Goal: Transaction & Acquisition: Subscribe to service/newsletter

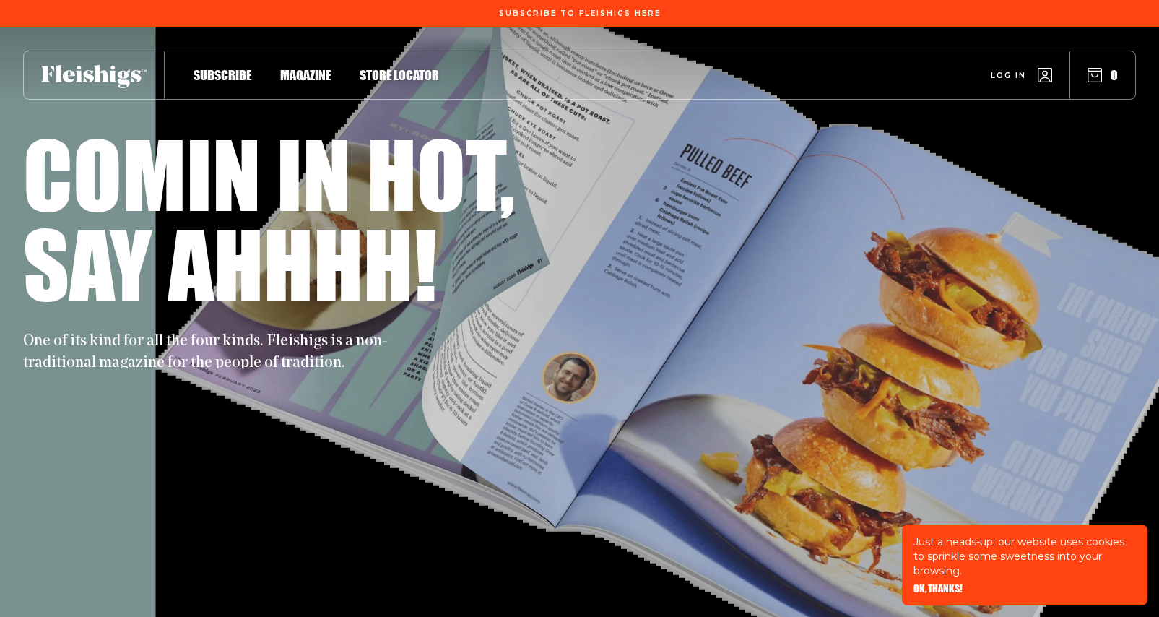
click at [251, 68] on span "Subscribe" at bounding box center [223, 60] width 58 height 16
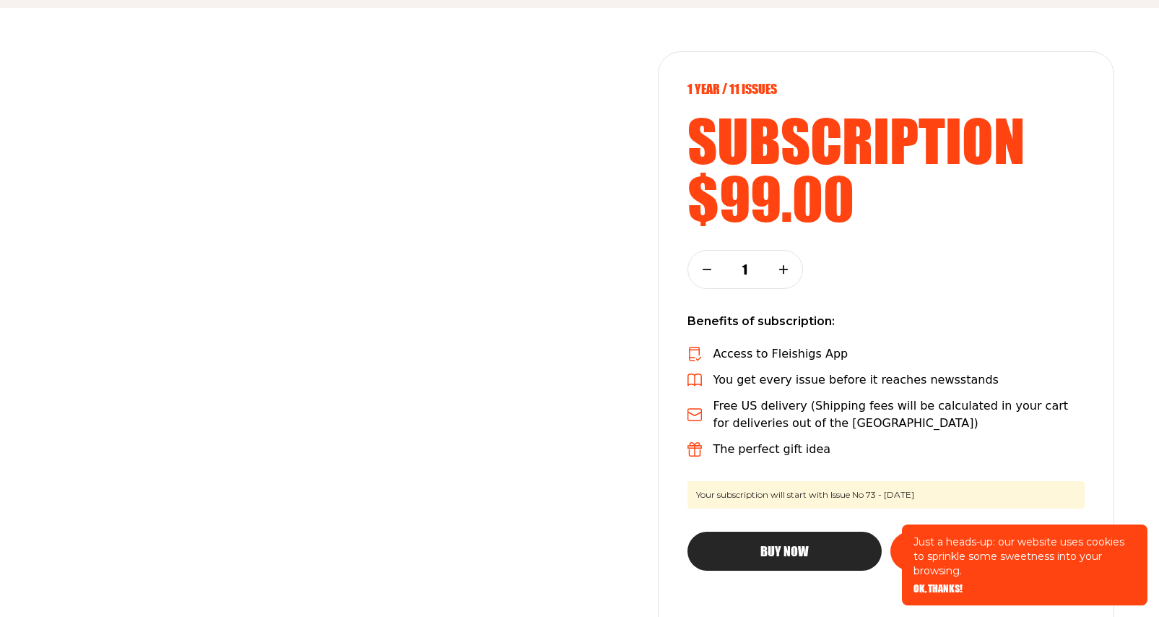
scroll to position [212, 0]
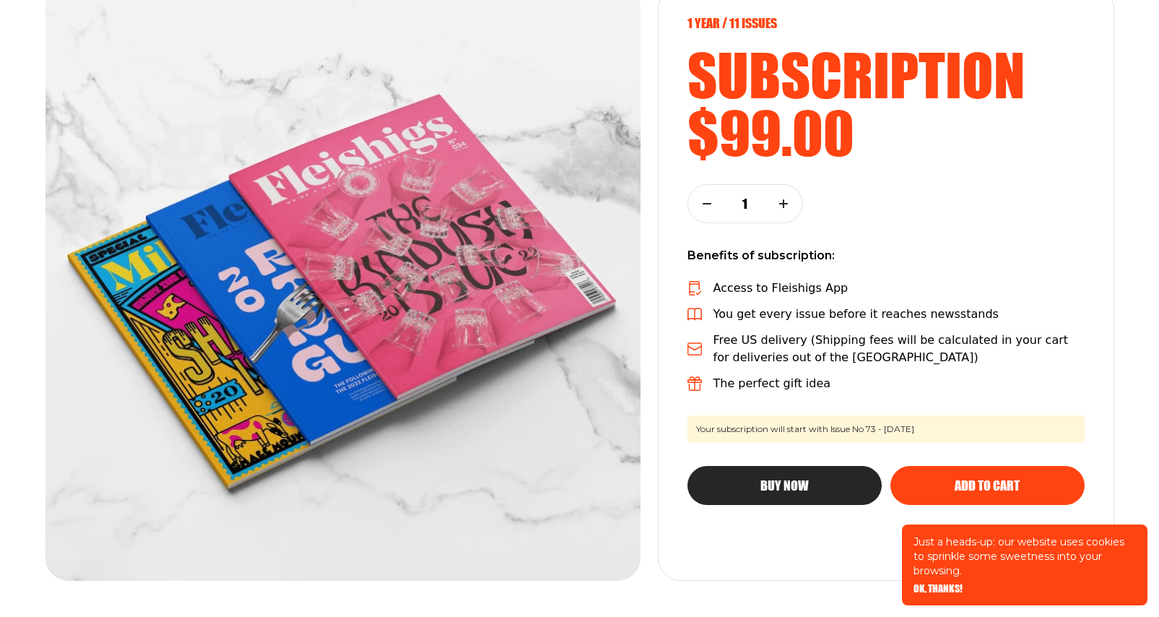
click at [948, 577] on span "OK, THANKS!" at bounding box center [938, 578] width 49 height 10
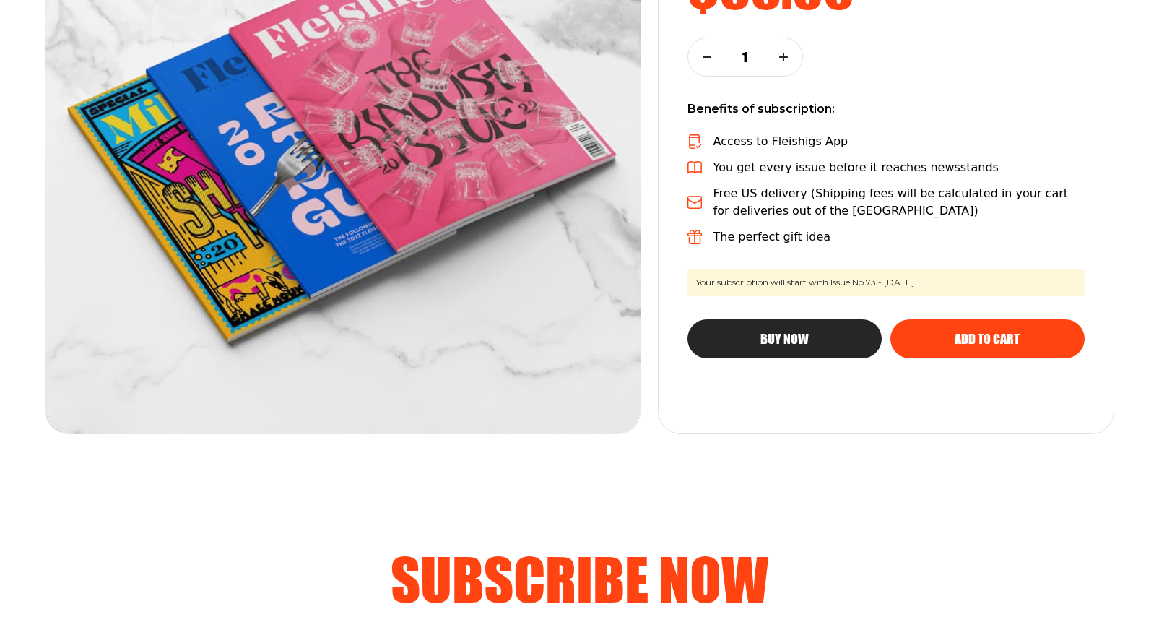
scroll to position [358, 0]
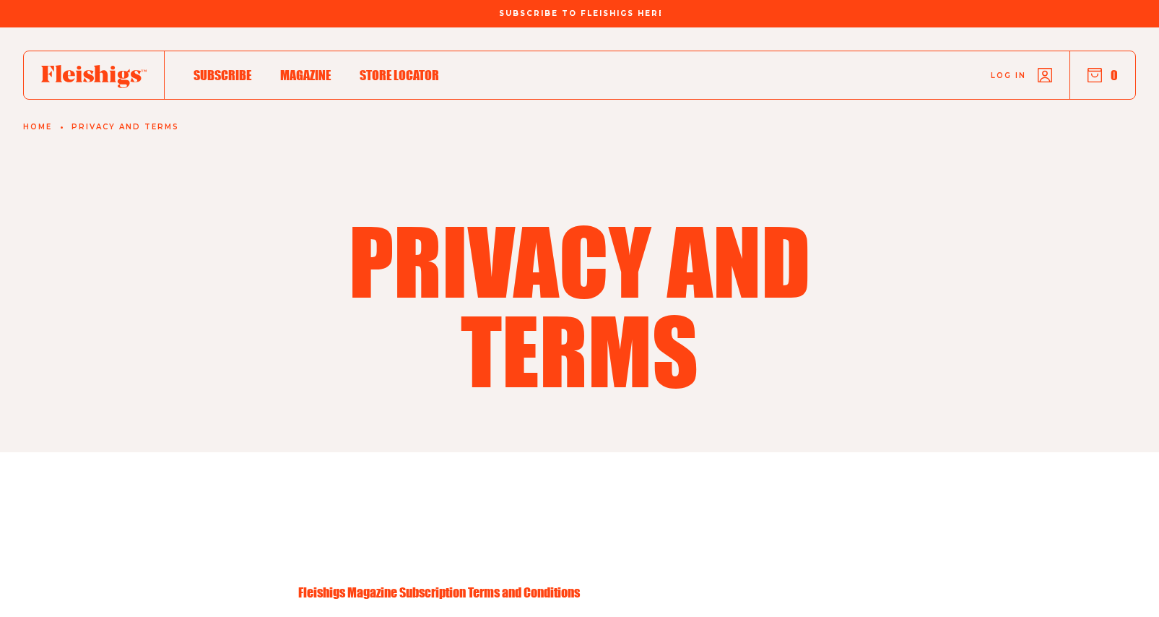
click at [623, 9] on span "Subscribe To Fleishigs Here" at bounding box center [580, 5] width 162 height 9
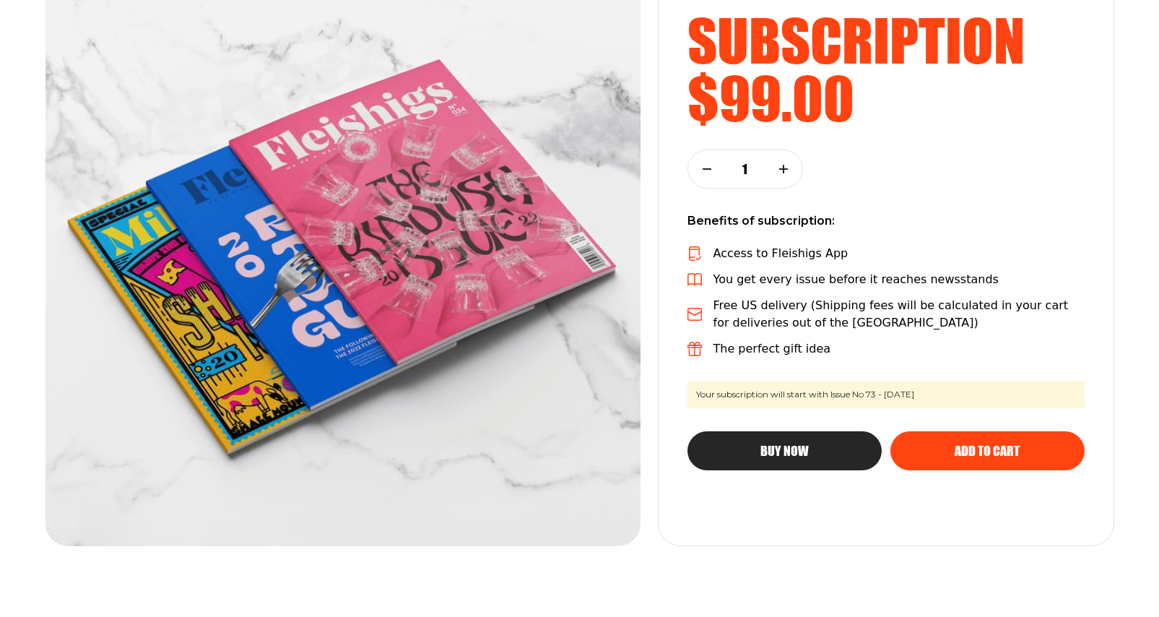
scroll to position [1, 0]
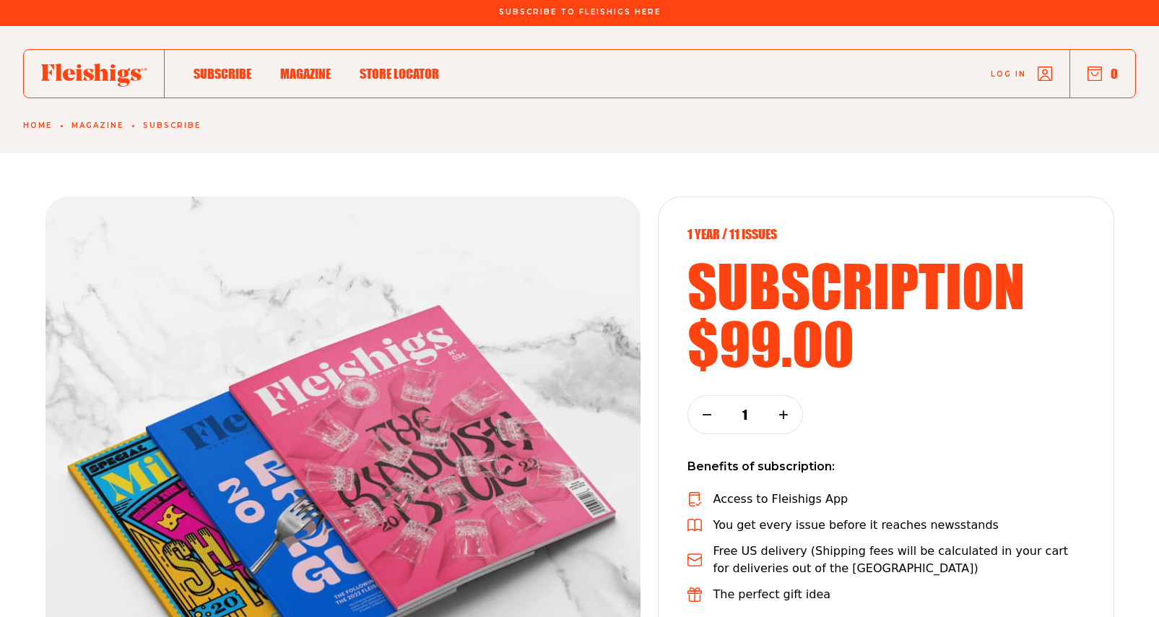
click at [246, 66] on span "Subscribe" at bounding box center [223, 59] width 58 height 16
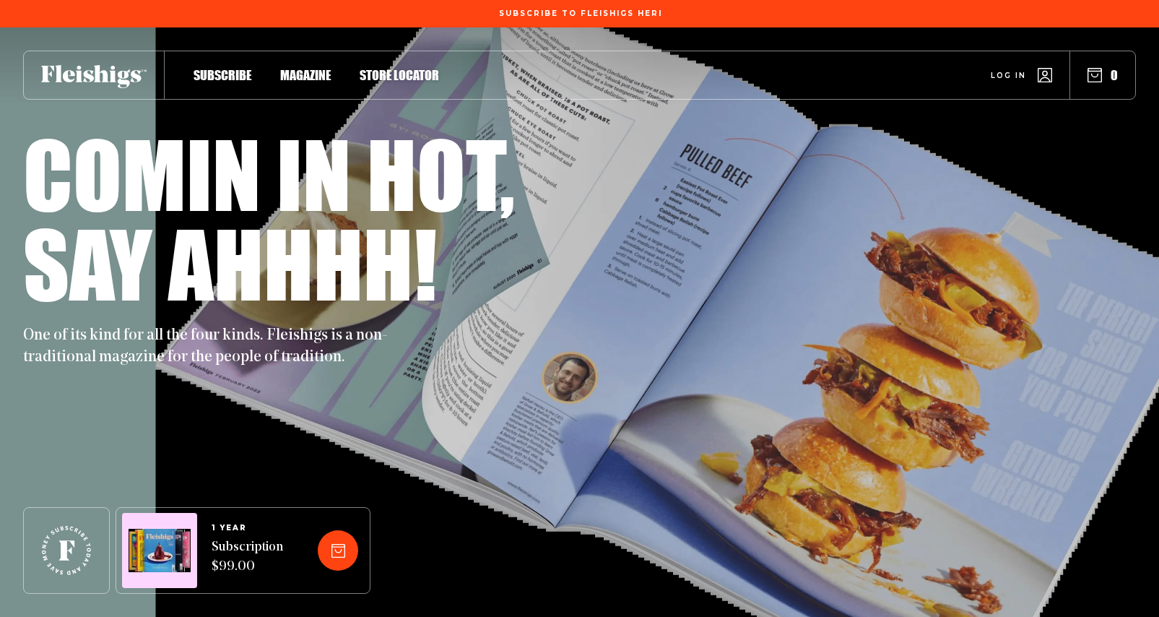
click at [642, 9] on span "Subscribe To Fleishigs Here" at bounding box center [580, 5] width 162 height 9
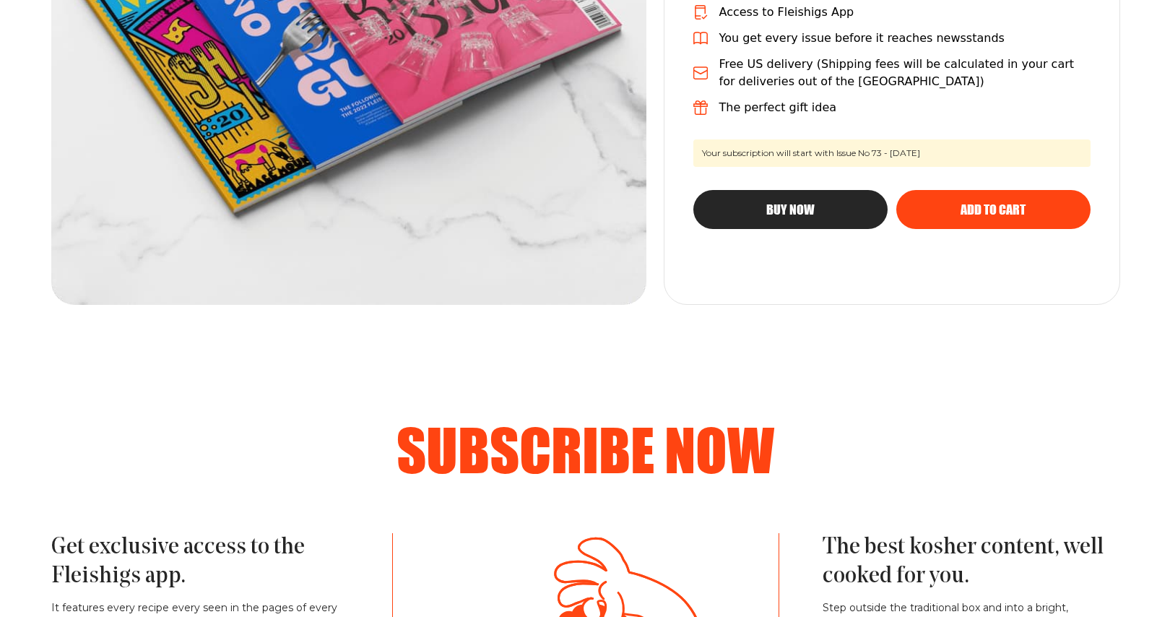
scroll to position [489, 0]
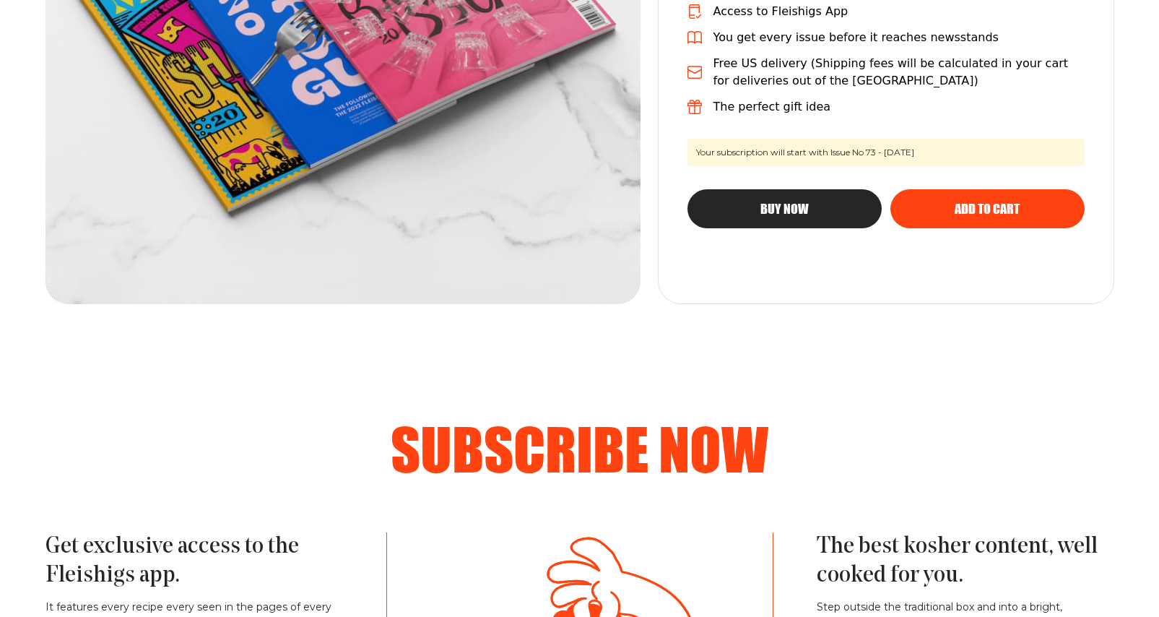
click at [829, 215] on div "Buy Now" at bounding box center [785, 208] width 137 height 13
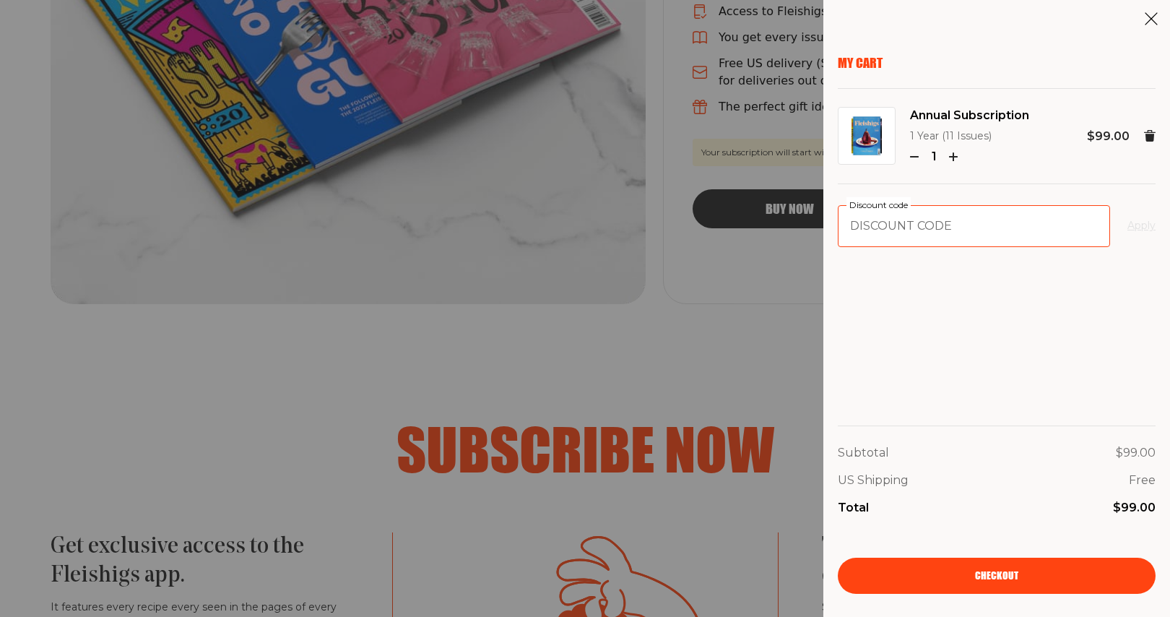
click at [902, 247] on input "Discount code" at bounding box center [974, 226] width 272 height 42
paste input "MRKT"
type input "MRKT"
click at [1141, 235] on button "Apply" at bounding box center [1141, 225] width 28 height 17
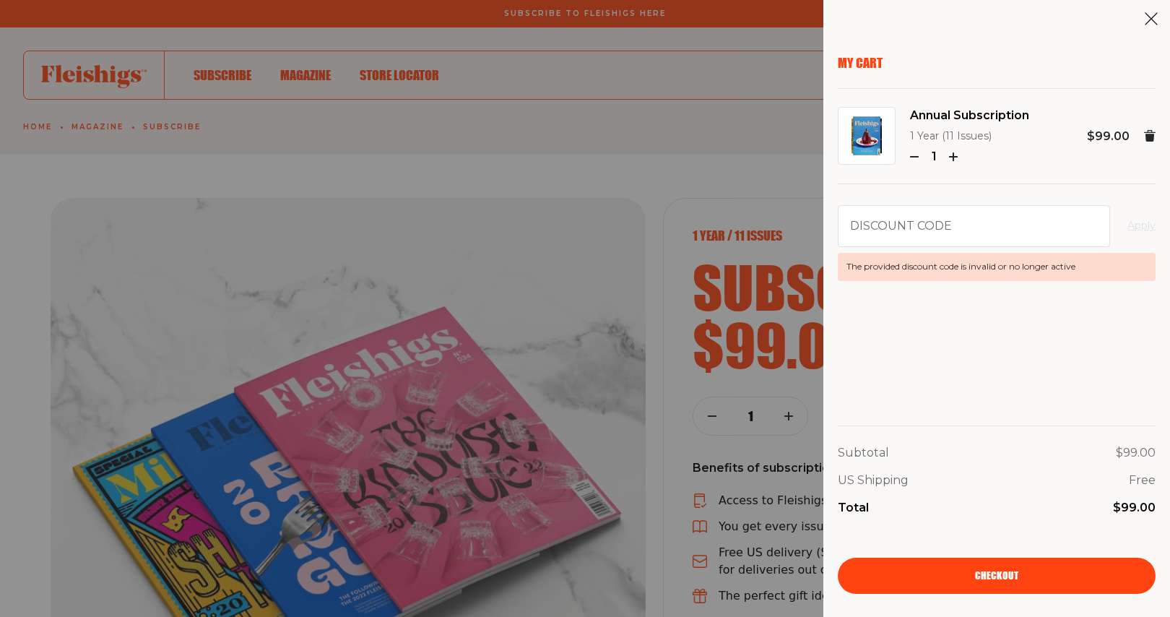
scroll to position [489, 0]
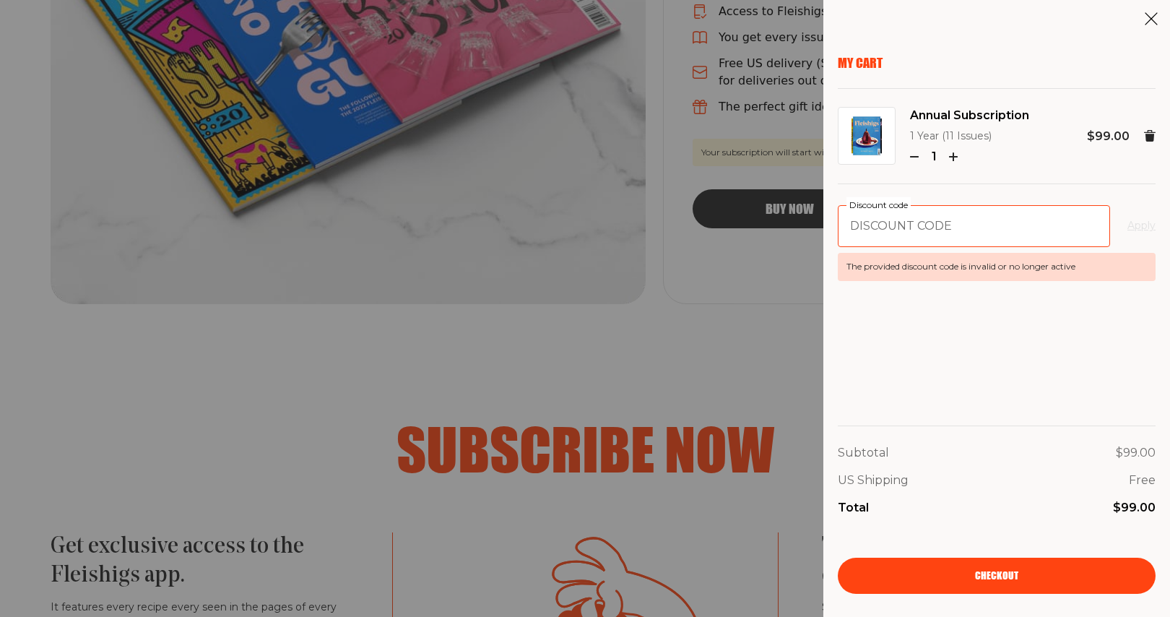
click at [892, 247] on input "Discount code" at bounding box center [974, 226] width 272 height 42
paste input "FARMFRESH"
type input "FARMFRESH"
click at [1127, 235] on button "Apply" at bounding box center [1141, 225] width 28 height 17
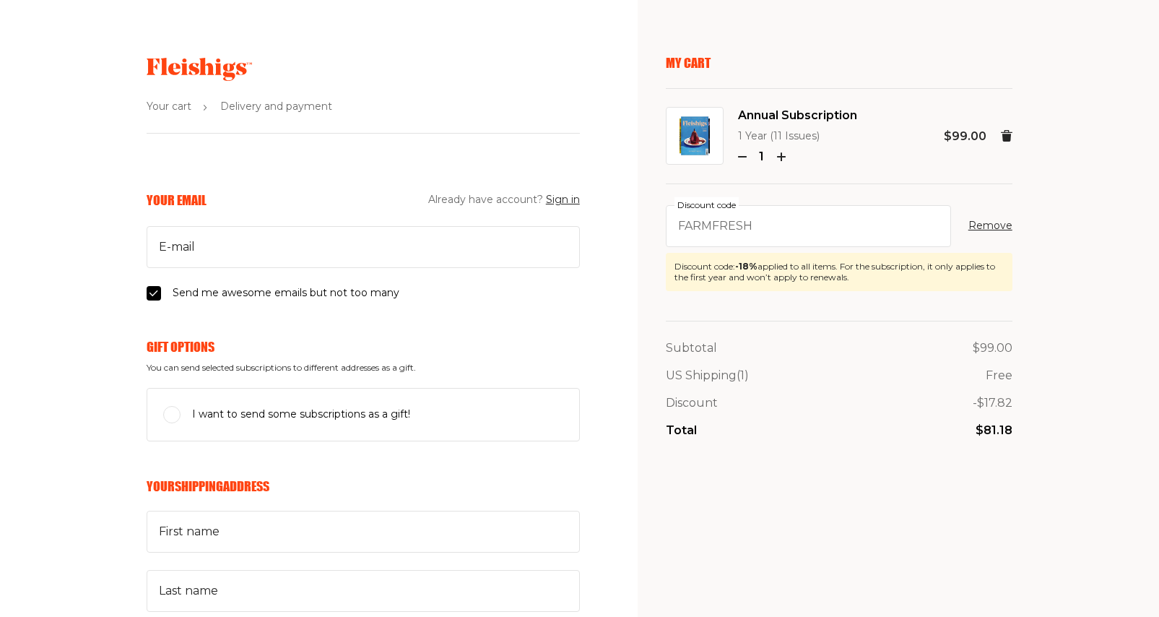
click at [147, 300] on input "Send me awesome emails but not too many" at bounding box center [154, 293] width 14 height 14
checkbox input "false"
click at [163, 423] on input "I want to send some subscriptions as a gift!" at bounding box center [171, 414] width 17 height 17
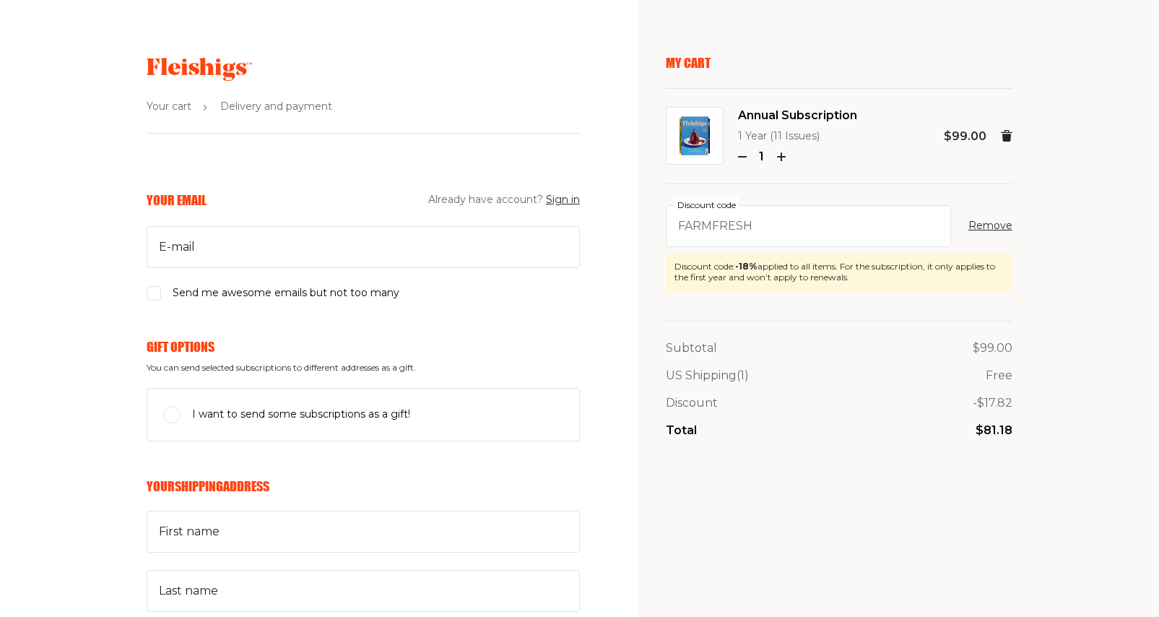
checkbox input "true"
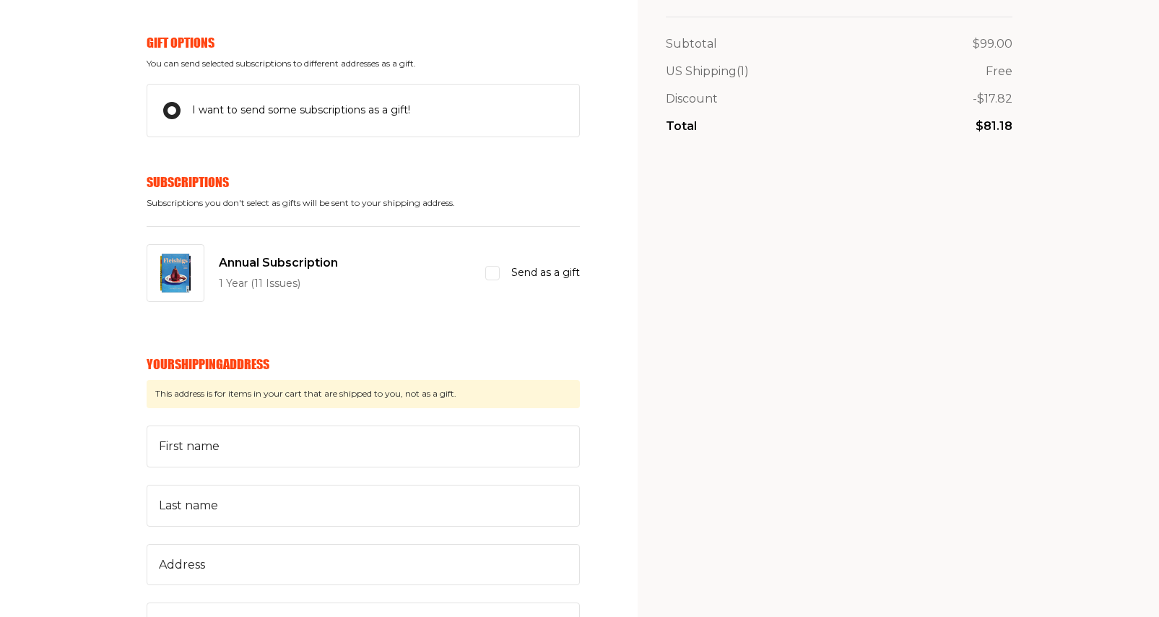
scroll to position [315, 0]
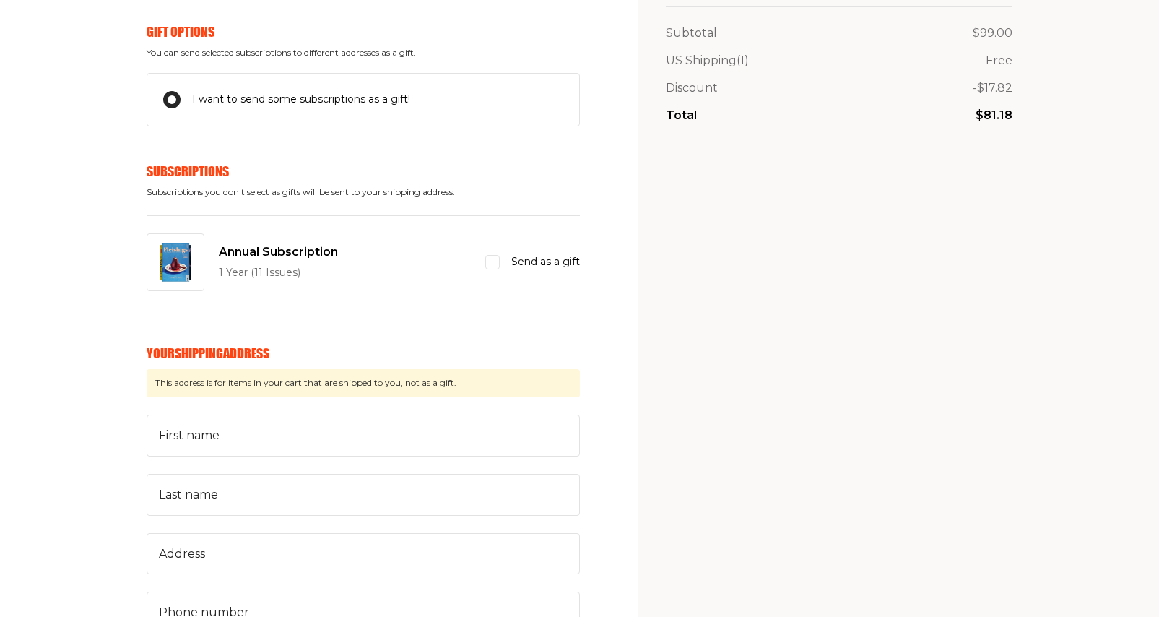
click at [485, 269] on input "Send as a gift" at bounding box center [492, 262] width 14 height 14
checkbox input "true"
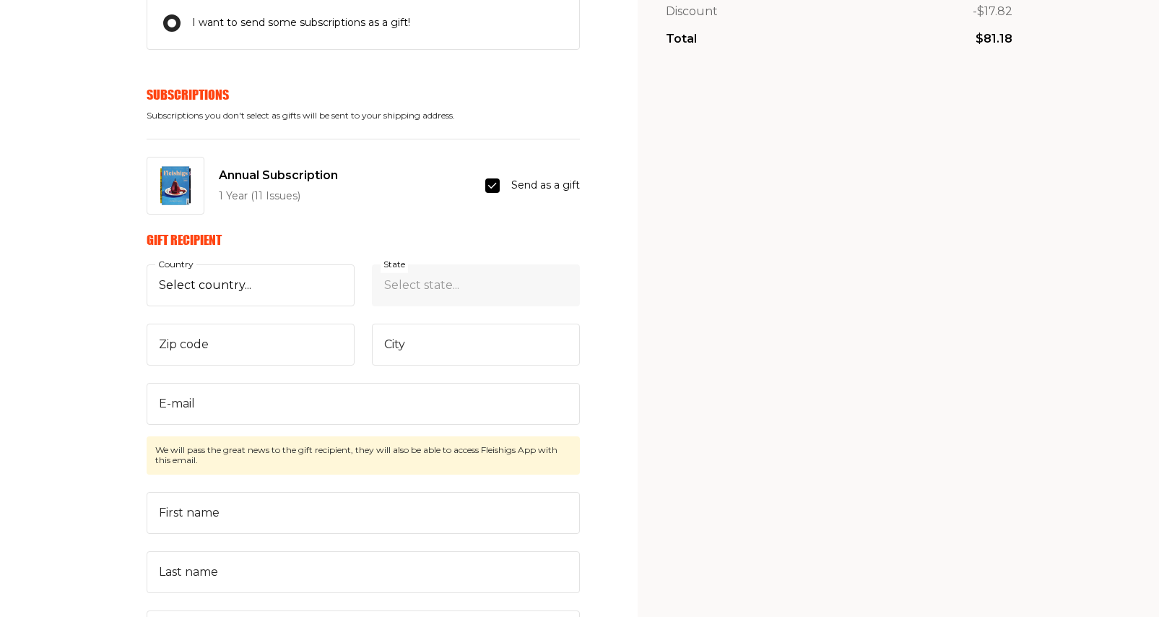
scroll to position [391, 0]
click at [244, 307] on select "Select country... [GEOGRAPHIC_DATA] [GEOGRAPHIC_DATA] (+$29/subscription) [GEOG…" at bounding box center [251, 286] width 208 height 42
select select "US"
click at [147, 307] on select "Select country... [GEOGRAPHIC_DATA] [GEOGRAPHIC_DATA] (+$29/subscription) [GEOG…" at bounding box center [251, 286] width 208 height 42
click at [430, 307] on select "Select state... [US_STATE] [US_STATE] [US_STATE] [US_STATE] [US_STATE] [US_STAT…" at bounding box center [476, 286] width 208 height 42
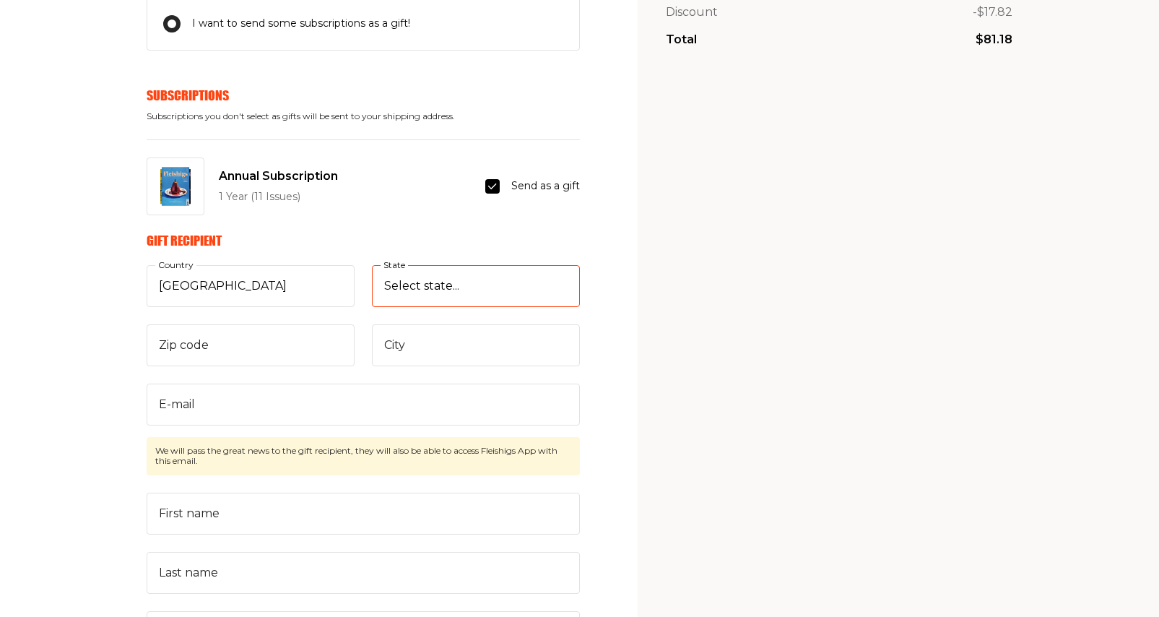
select select "[US_STATE]"
click at [372, 307] on select "Select state... [US_STATE] [US_STATE] [US_STATE] [US_STATE] [US_STATE] [US_STAT…" at bounding box center [476, 286] width 208 height 42
click at [253, 366] on input "Zip code" at bounding box center [251, 345] width 208 height 42
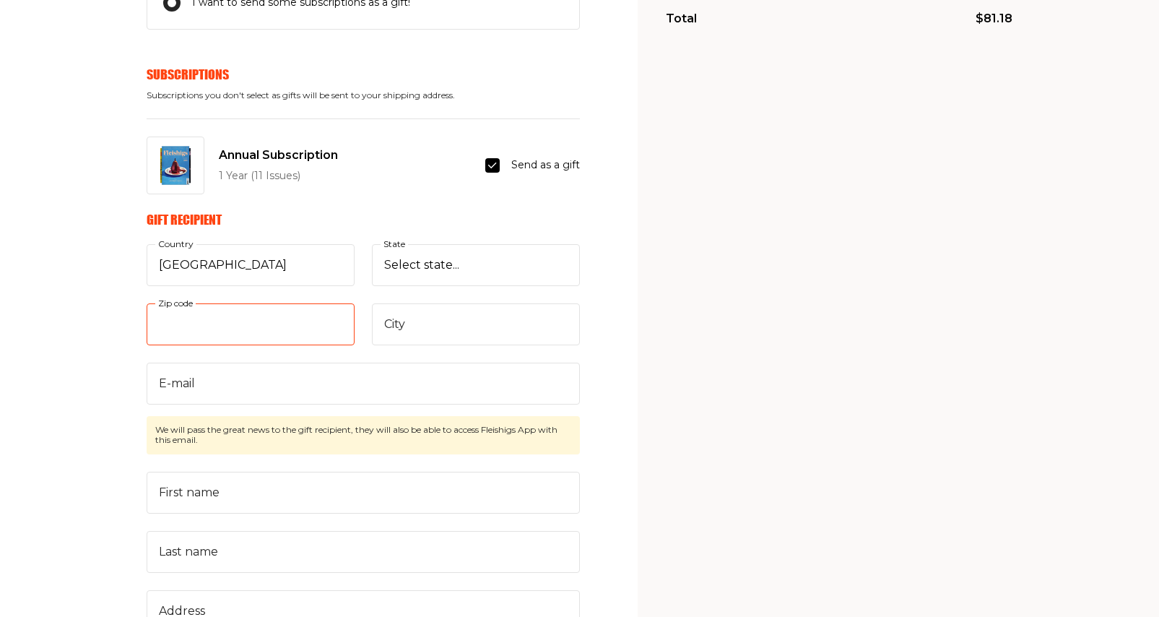
scroll to position [407, 0]
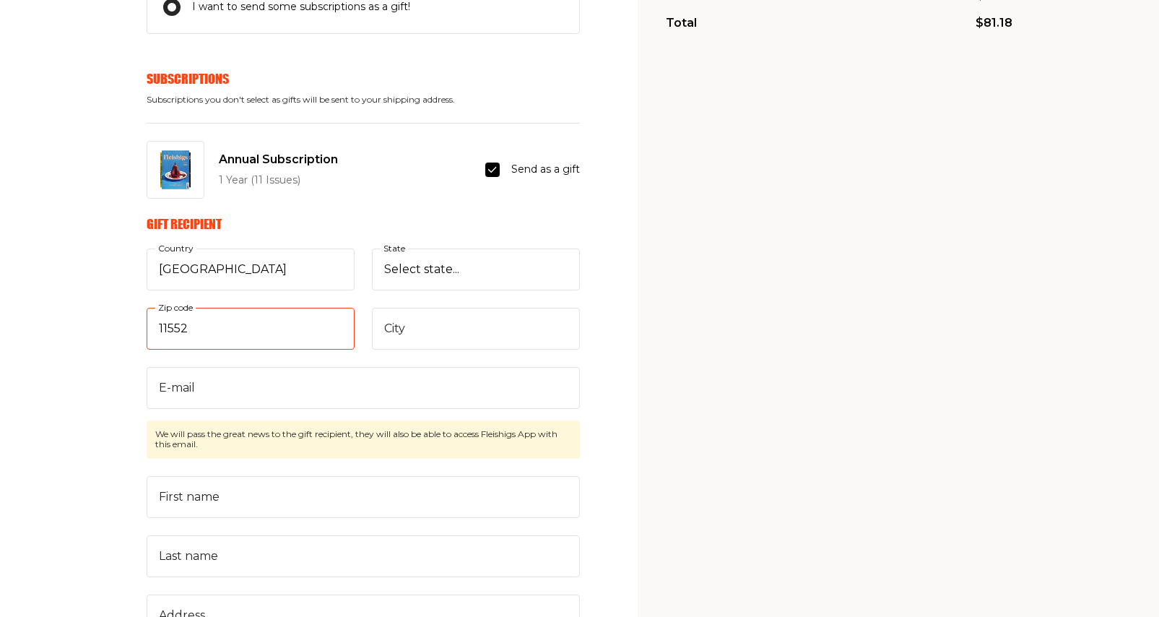
type input "11552"
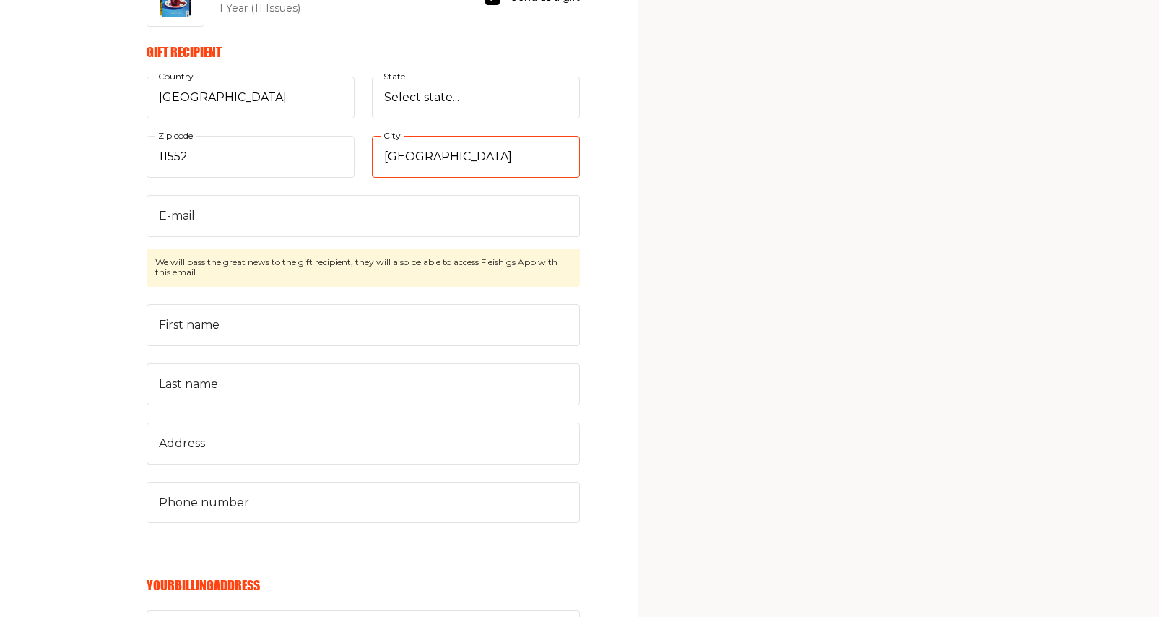
scroll to position [580, 0]
type input "[GEOGRAPHIC_DATA]"
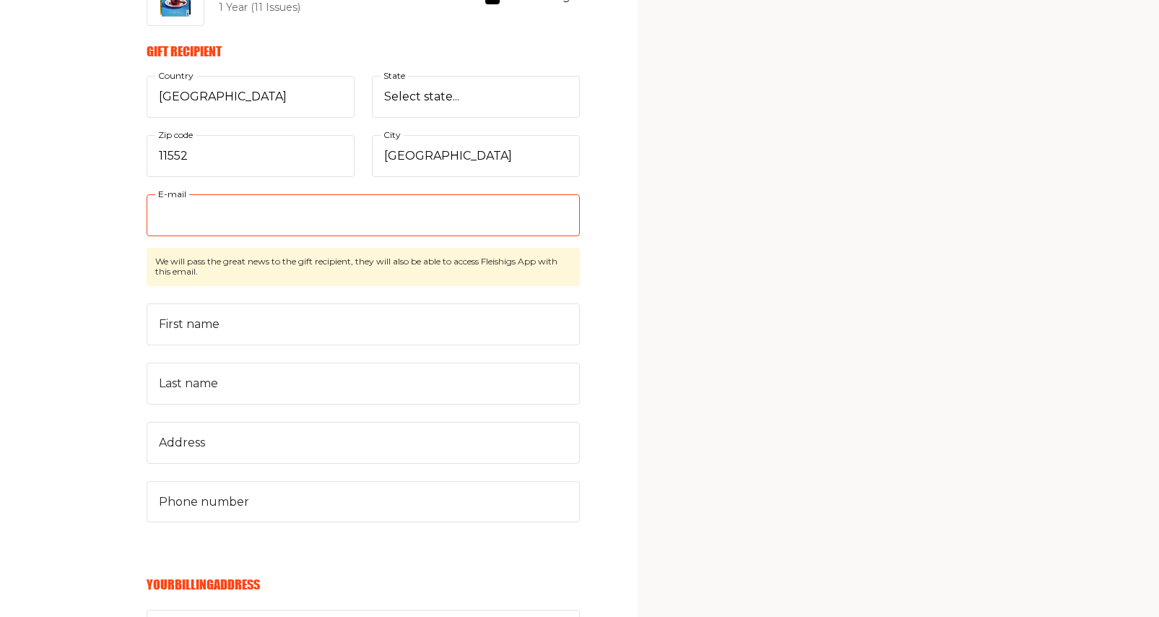
click at [295, 236] on input "E-mail" at bounding box center [363, 215] width 433 height 42
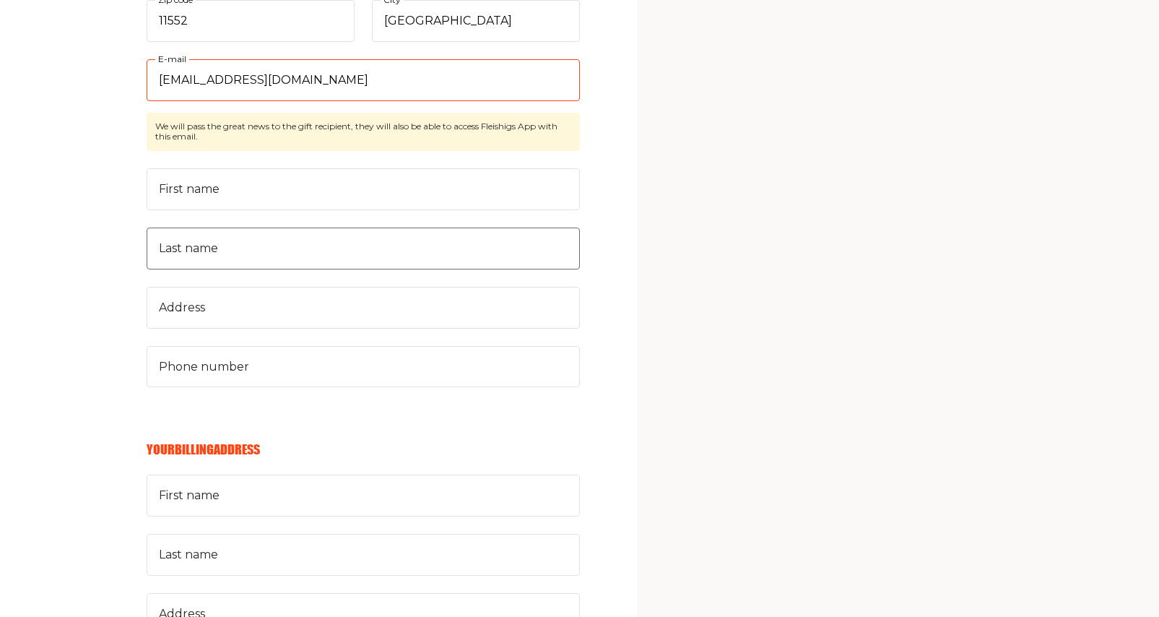
scroll to position [751, 0]
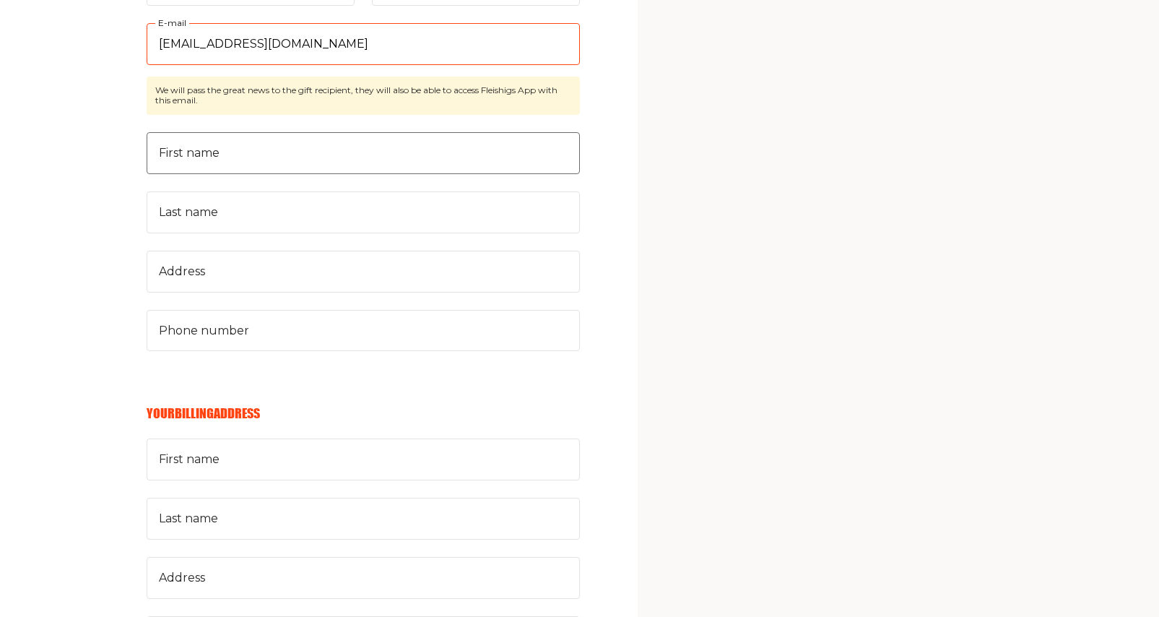
type input "[EMAIL_ADDRESS][DOMAIN_NAME]"
click at [280, 174] on input "First name" at bounding box center [363, 153] width 433 height 42
type input "[PERSON_NAME]"
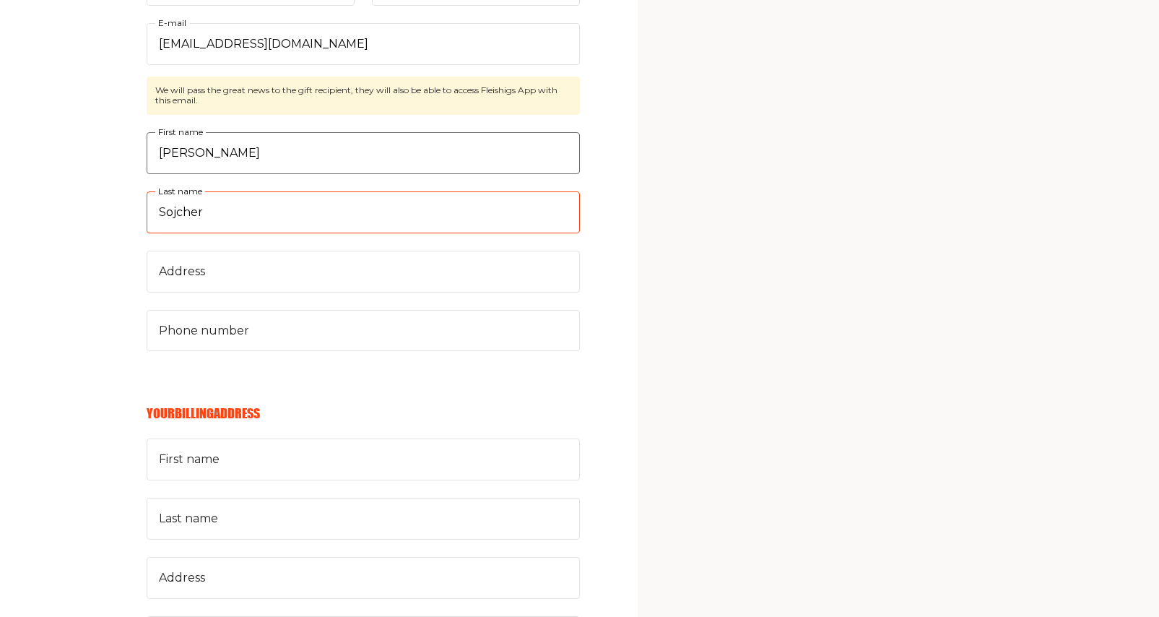
type input "Sojcher"
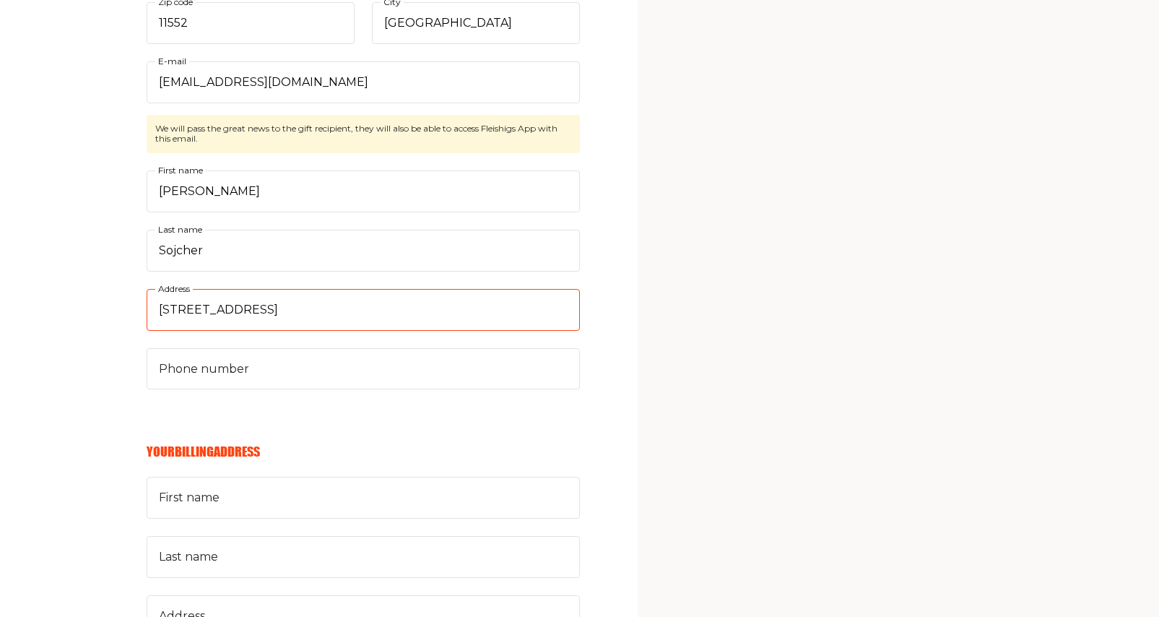
scroll to position [786, 0]
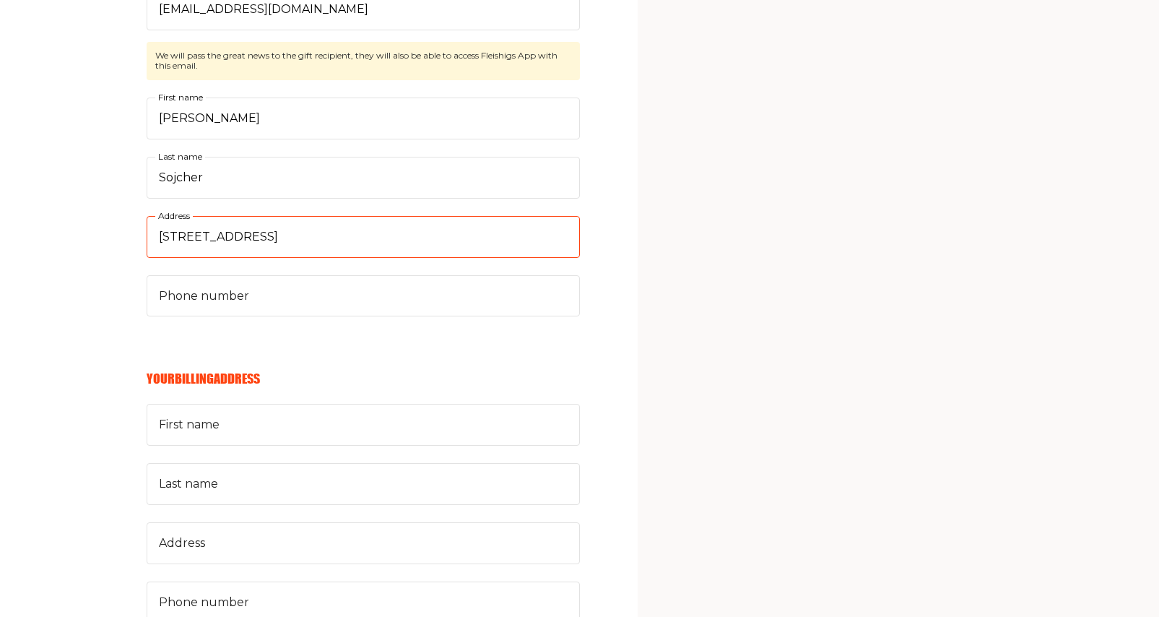
drag, startPoint x: 280, startPoint y: 423, endPoint x: 511, endPoint y: 425, distance: 231.9
click at [507, 258] on input "[STREET_ADDRESS]" at bounding box center [363, 237] width 433 height 42
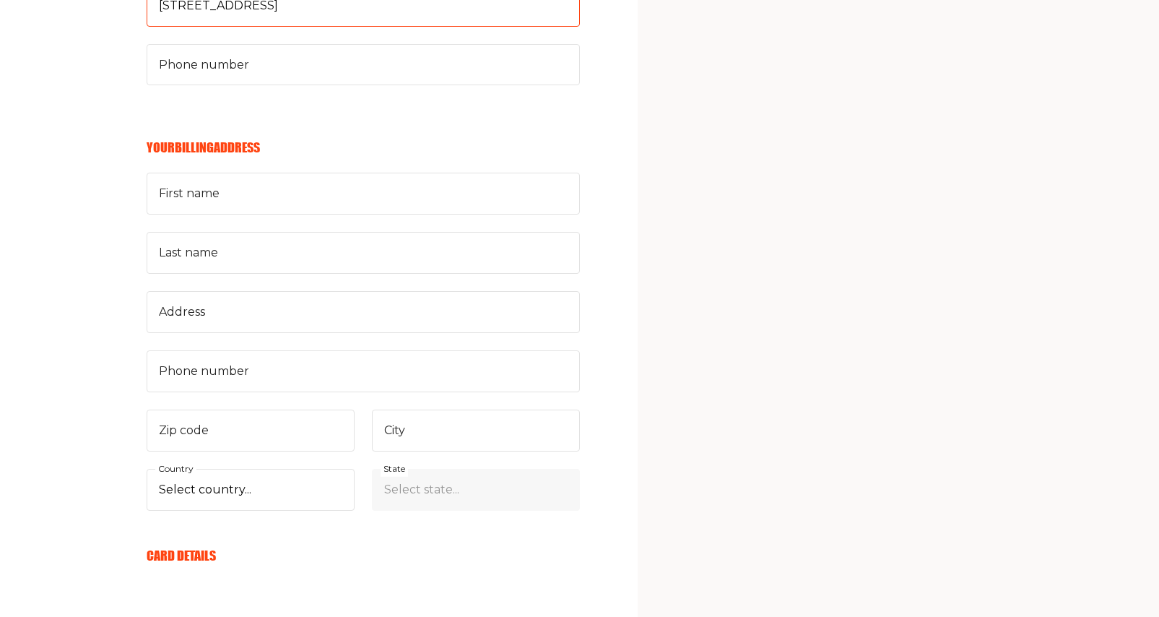
scroll to position [1034, 0]
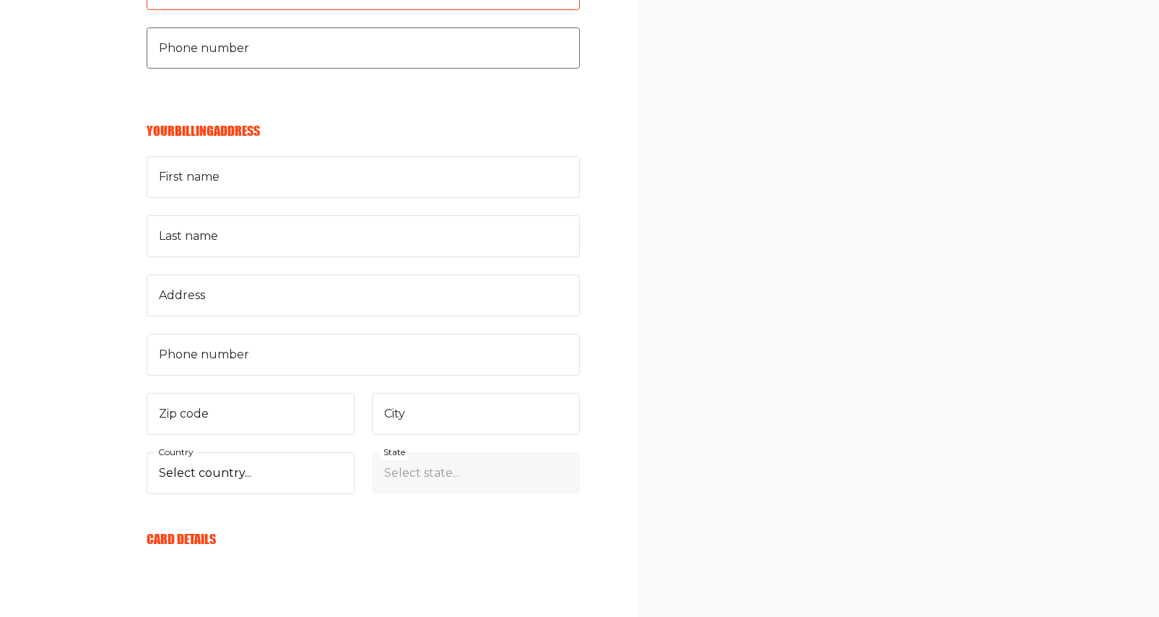
type input "[STREET_ADDRESS]"
click at [264, 69] on input "Phone number" at bounding box center [363, 48] width 433 height 42
click at [250, 69] on input "9178462217" at bounding box center [363, 48] width 433 height 42
type input "917"
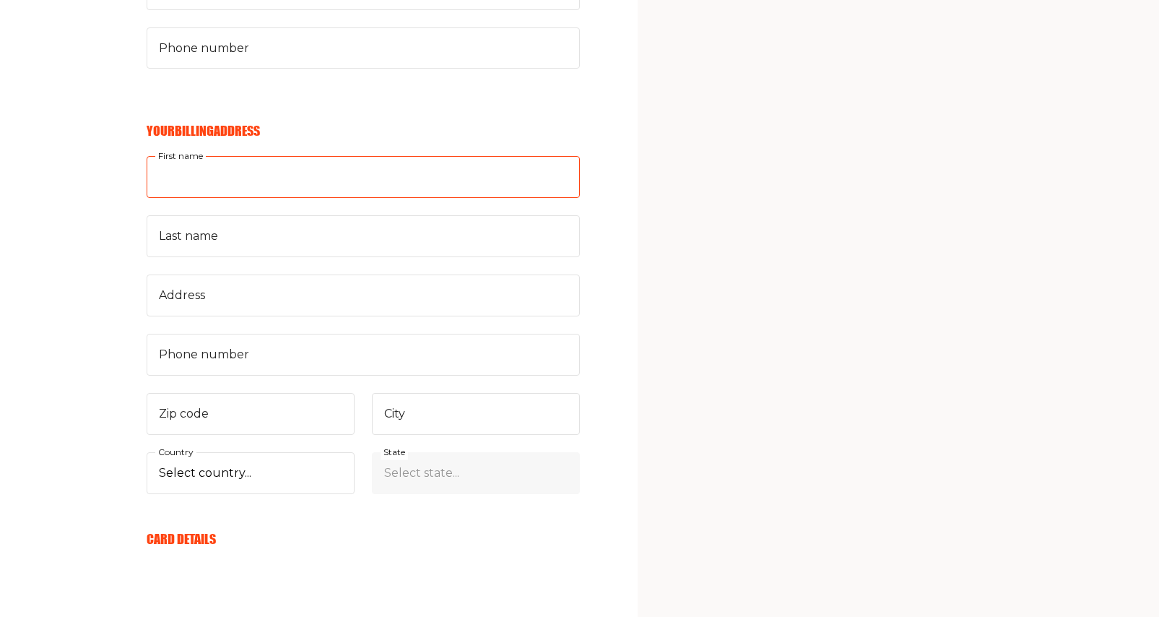
click at [276, 198] on input "First name" at bounding box center [363, 177] width 433 height 42
type input "[EMAIL_ADDRESS][DOMAIN_NAME]"
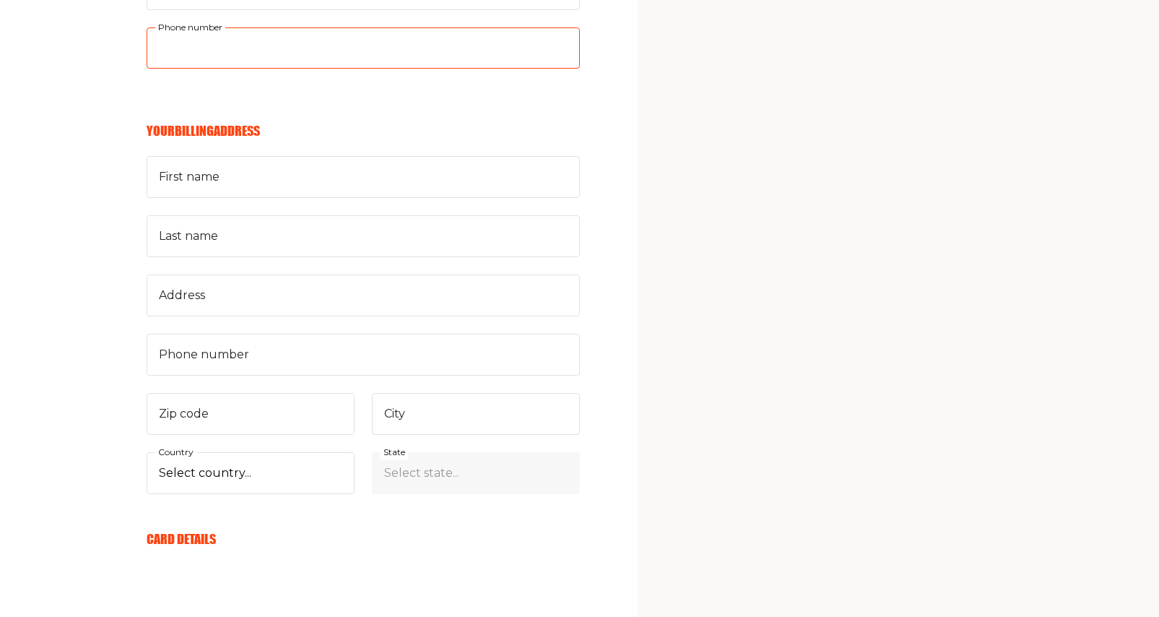
type input "9178462271"
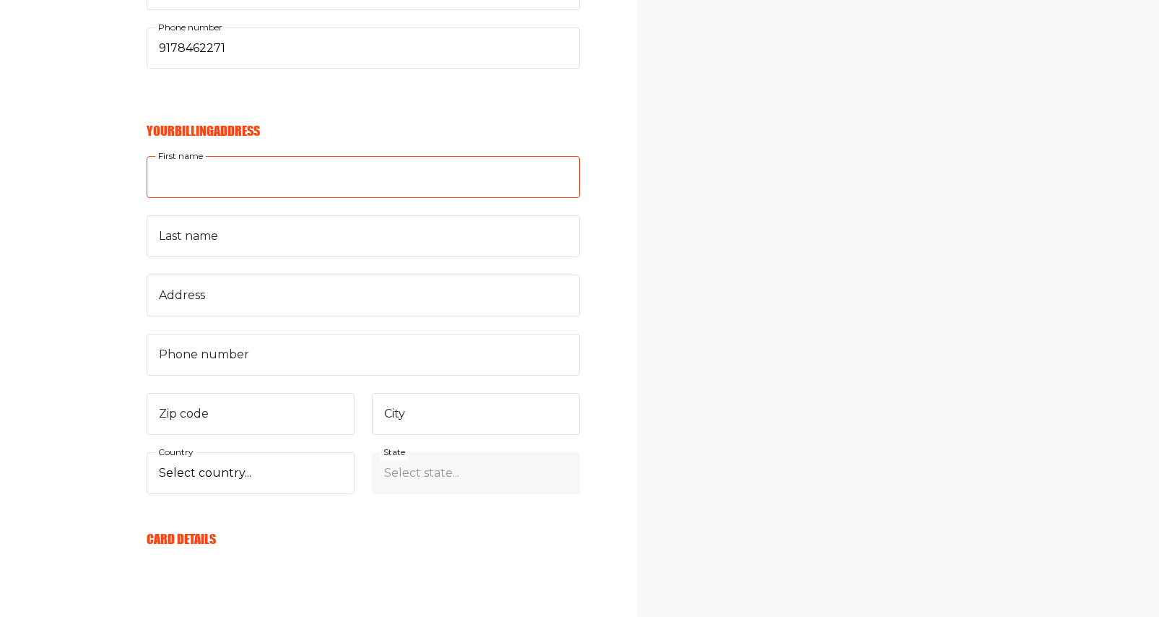
type input "[PERSON_NAME]"
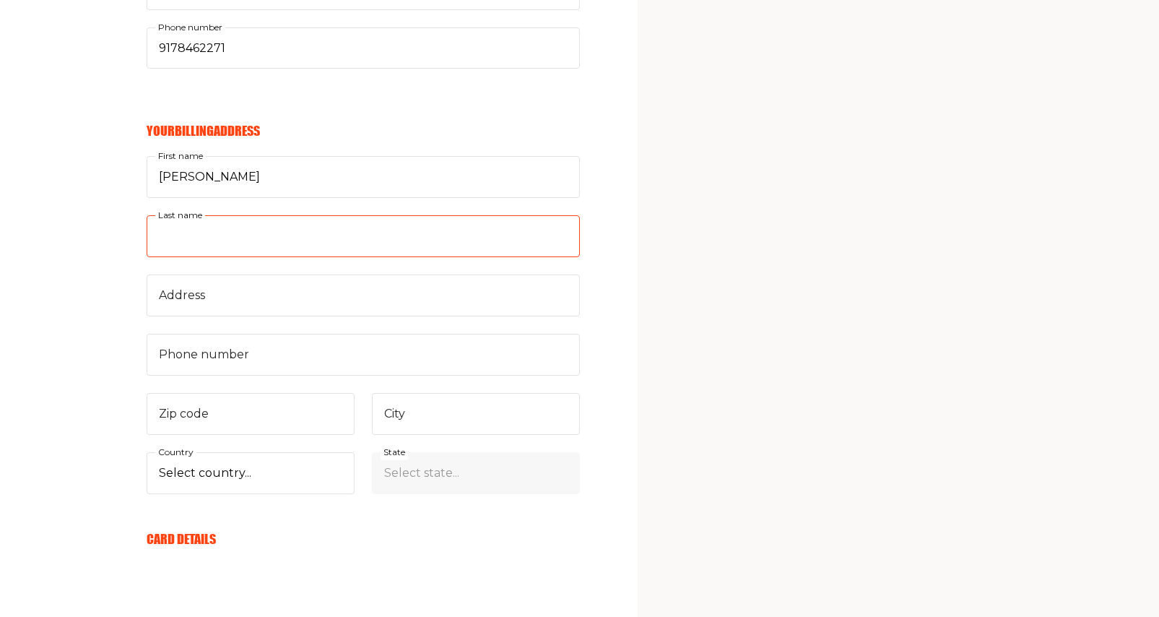
type input "Sojcher"
type input "[GEOGRAPHIC_DATA]"
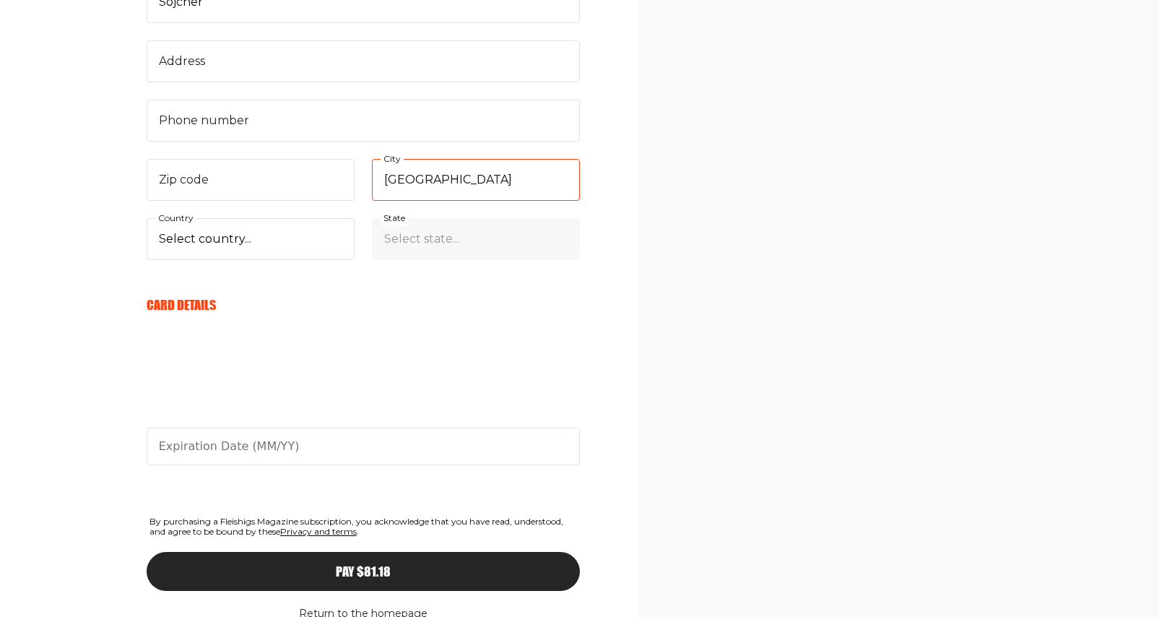
scroll to position [1213, 0]
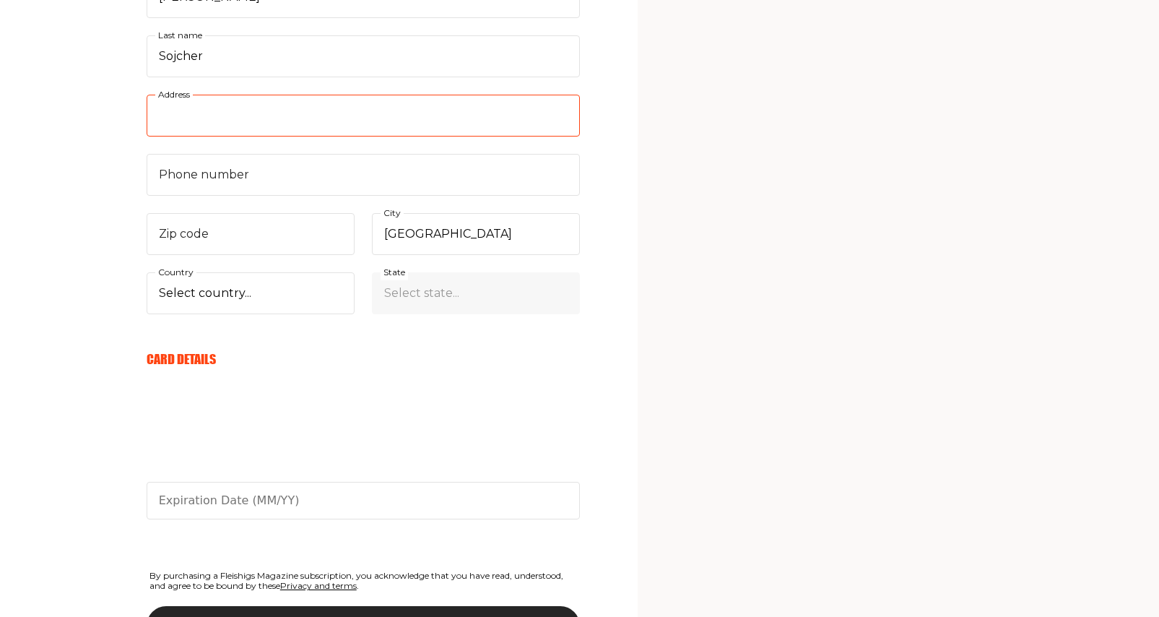
click at [212, 137] on input "Address" at bounding box center [363, 116] width 433 height 42
type input "[STREET_ADDRESS]"
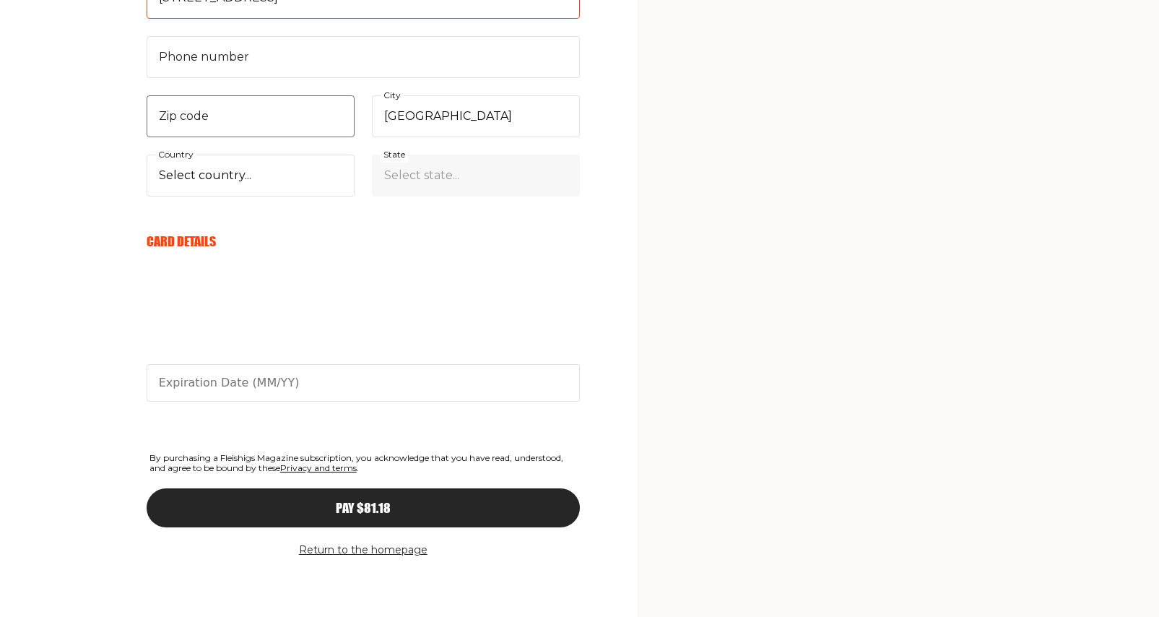
scroll to position [1360, 0]
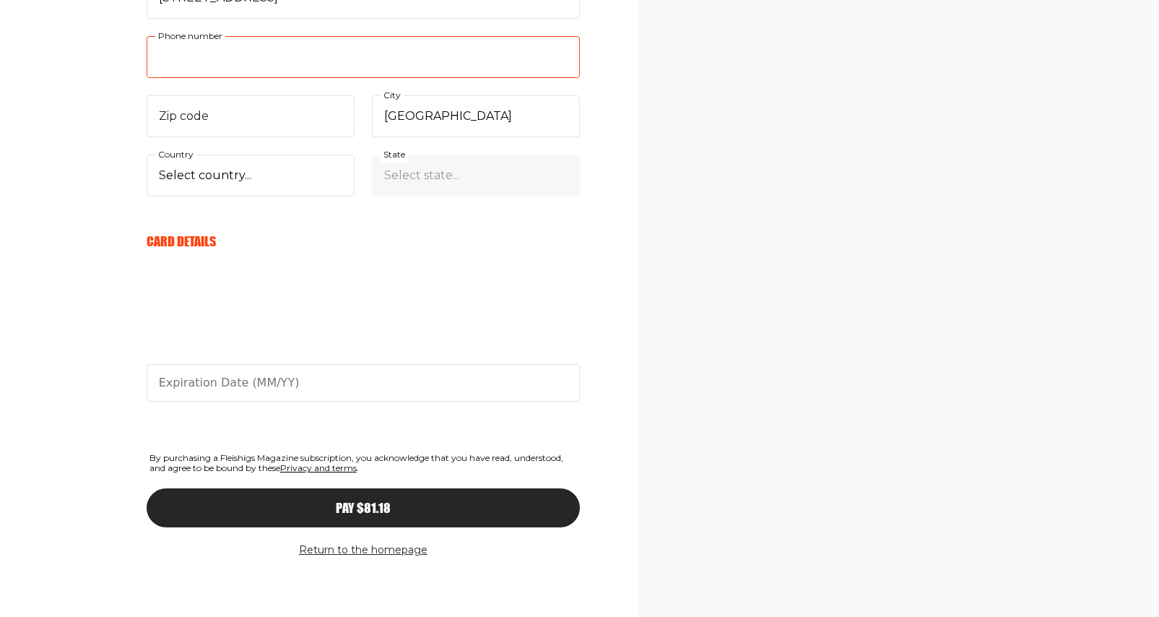
click at [200, 78] on input "Phone number" at bounding box center [363, 57] width 433 height 42
type input "9178462271"
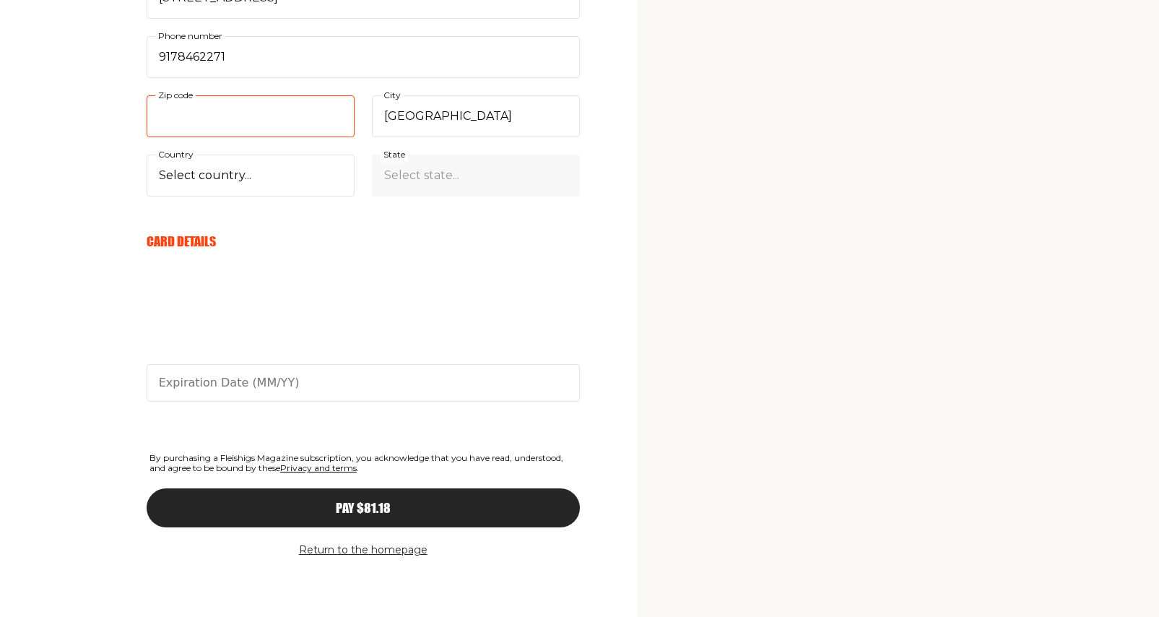
click at [195, 137] on input "Zip code" at bounding box center [251, 116] width 208 height 42
type input "11552"
click at [275, 196] on select "Select country... [GEOGRAPHIC_DATA] [GEOGRAPHIC_DATA] [GEOGRAPHIC_DATA] [GEOGRA…" at bounding box center [251, 176] width 208 height 42
select select "US"
click at [147, 196] on select "Select country... [GEOGRAPHIC_DATA] [GEOGRAPHIC_DATA] [GEOGRAPHIC_DATA] [GEOGRA…" at bounding box center [251, 176] width 208 height 42
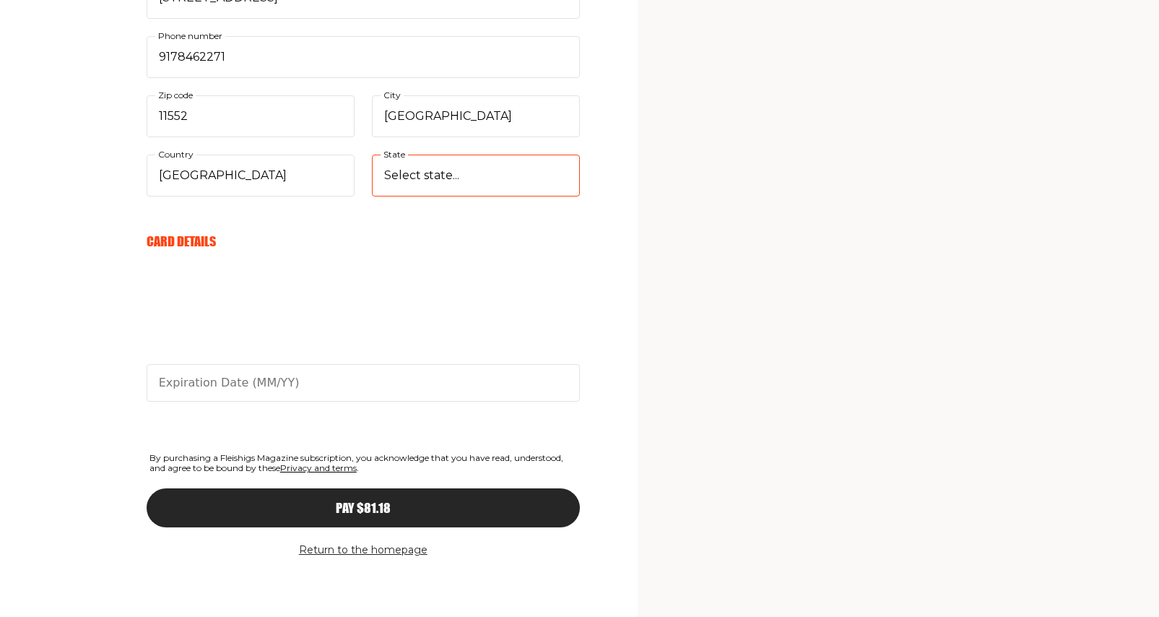
click at [441, 196] on select "Select state... [US_STATE] [US_STATE] [US_STATE] [US_STATE] [US_STATE] [US_STAT…" at bounding box center [476, 176] width 208 height 42
select select "[US_STATE]"
click at [372, 196] on select "Select state... [US_STATE] [US_STATE] [US_STATE] [US_STATE] [US_STATE] [US_STAT…" at bounding box center [476, 176] width 208 height 42
click at [333, 285] on div at bounding box center [363, 334] width 433 height 136
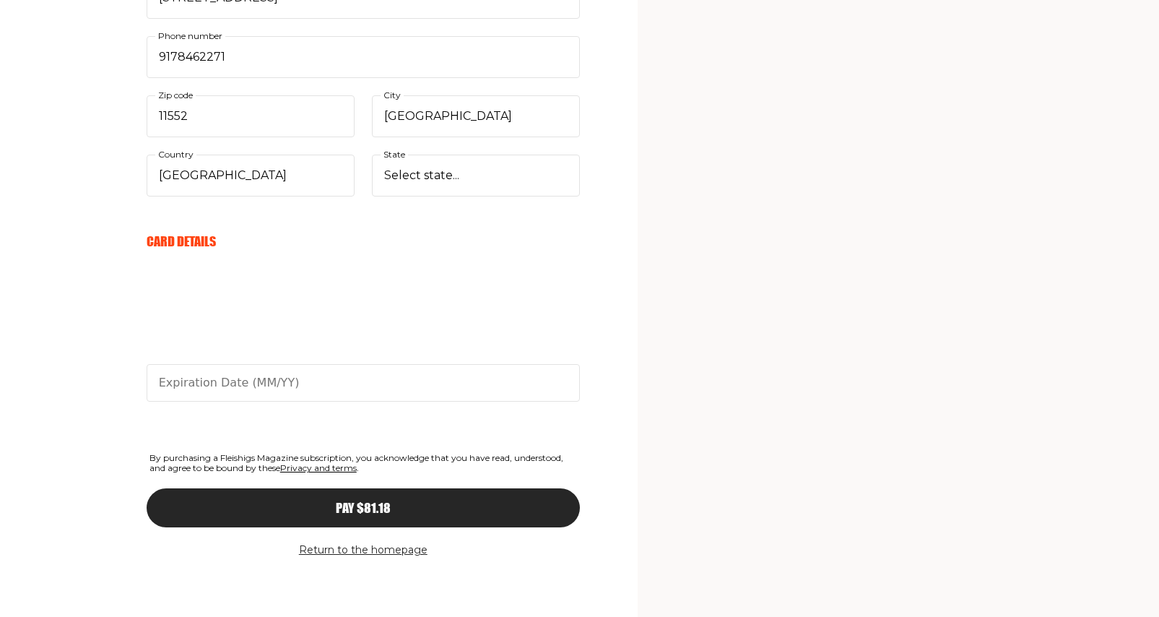
type input "01/30"
click at [384, 501] on div "Pay $81.18" at bounding box center [364, 507] width 376 height 13
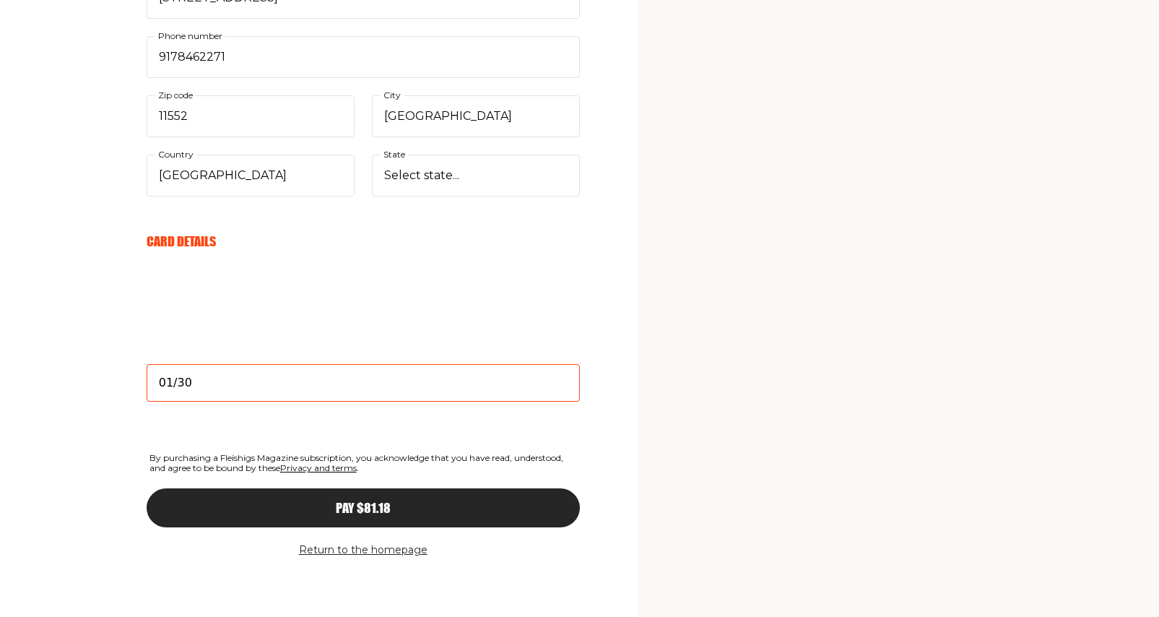
scroll to position [1702, 0]
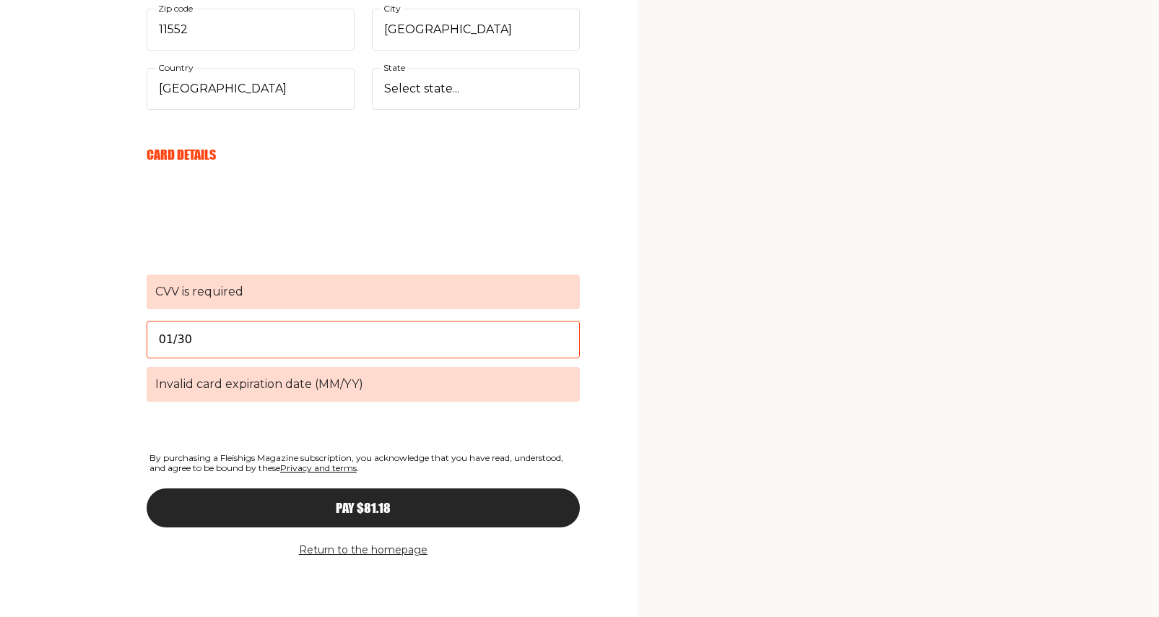
click at [217, 309] on span "CVV is required" at bounding box center [363, 291] width 433 height 35
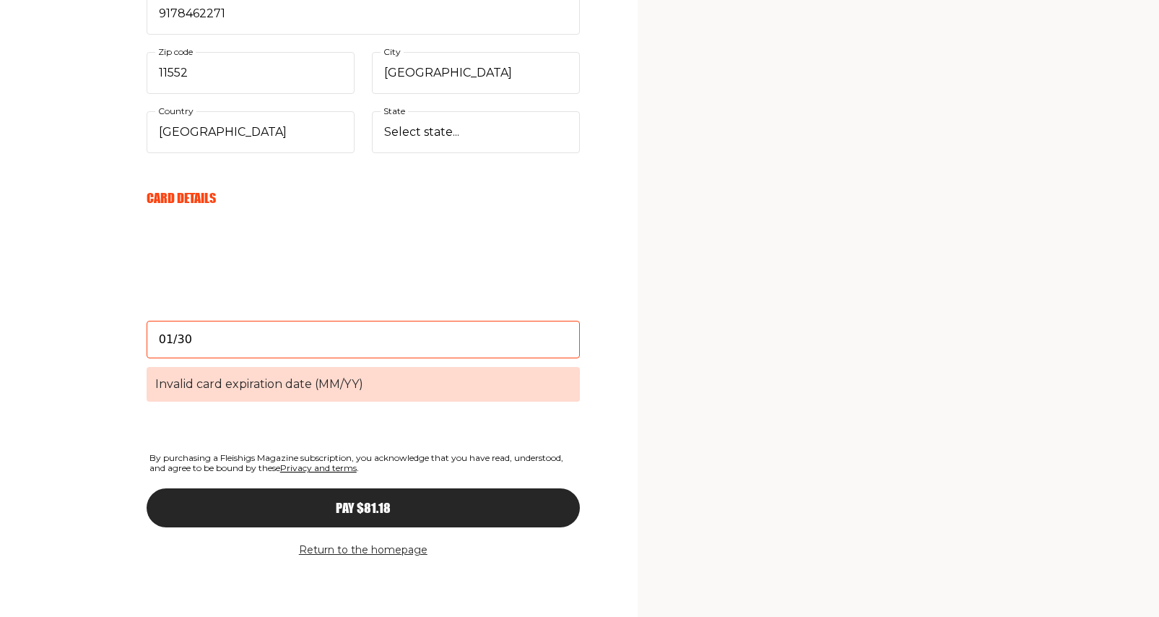
click at [358, 501] on span "Pay $81.18" at bounding box center [363, 494] width 55 height 13
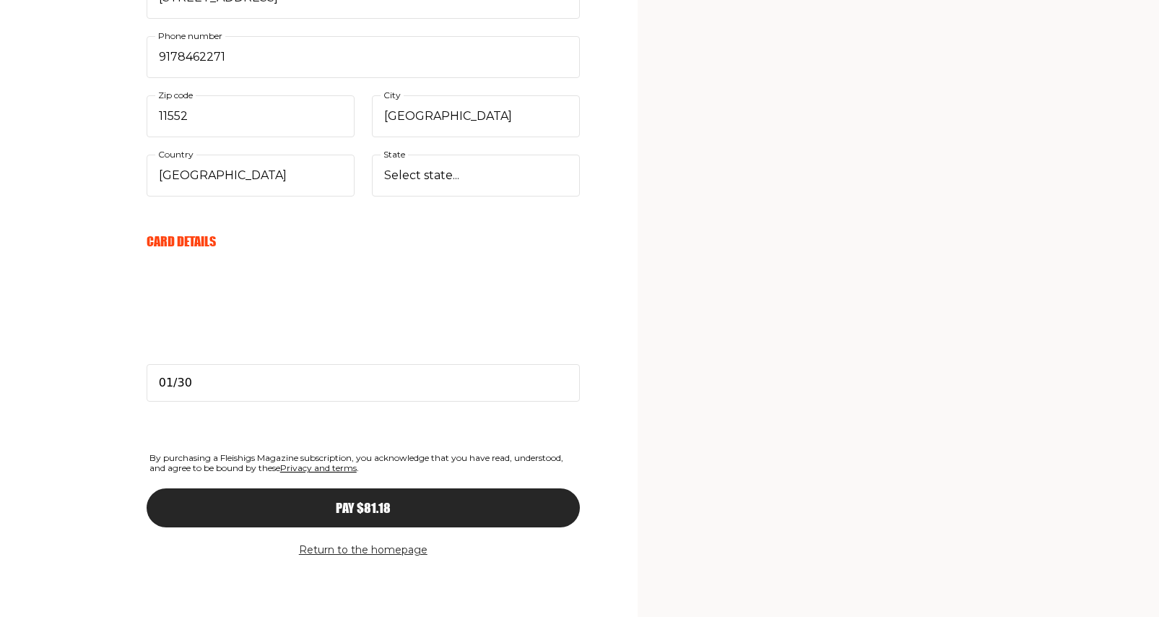
scroll to position [1645, 0]
type input "[EMAIL_ADDRESS][DOMAIN_NAME]"
click at [374, 488] on span "Pay $81.18" at bounding box center [363, 494] width 55 height 13
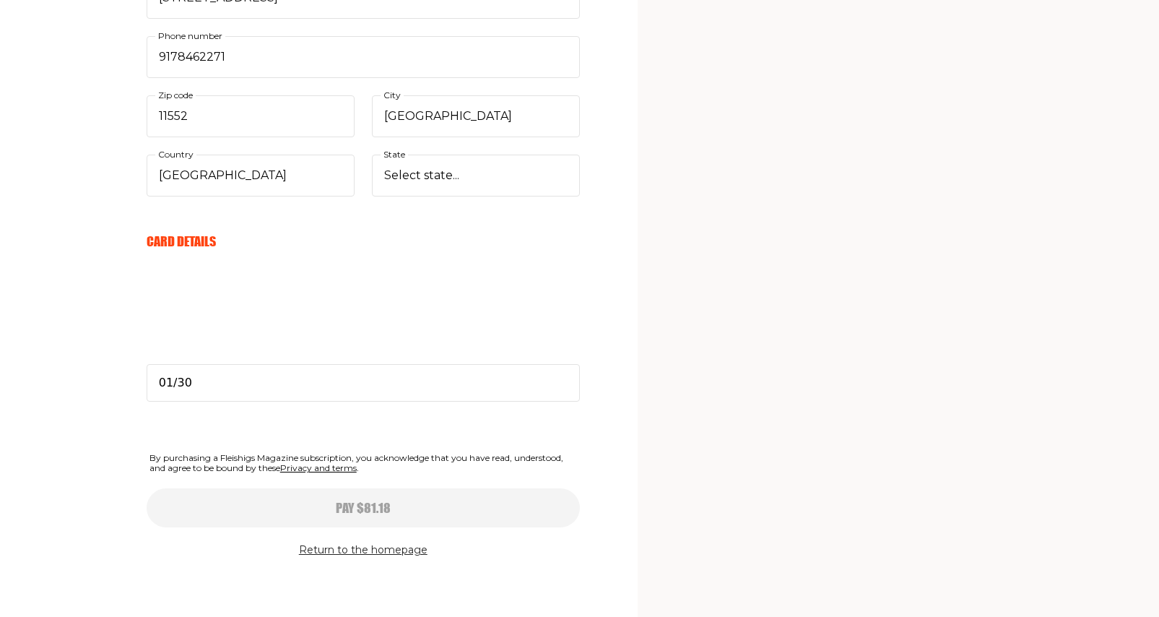
select select
type input "01/30"
select select
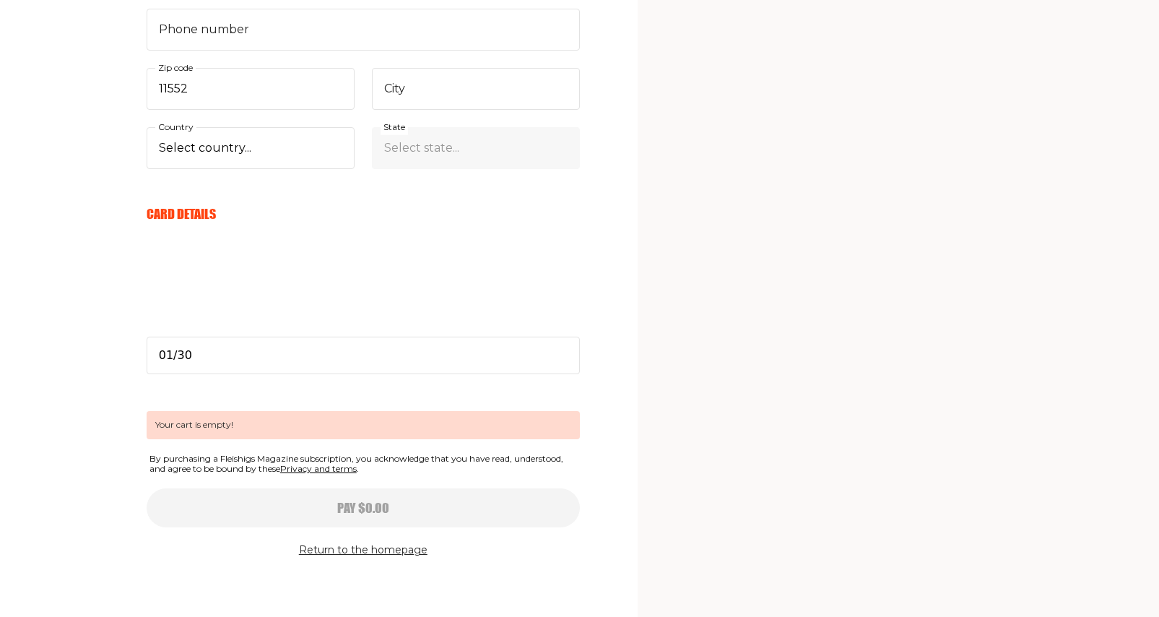
scroll to position [411, 0]
